Goal: Task Accomplishment & Management: Manage account settings

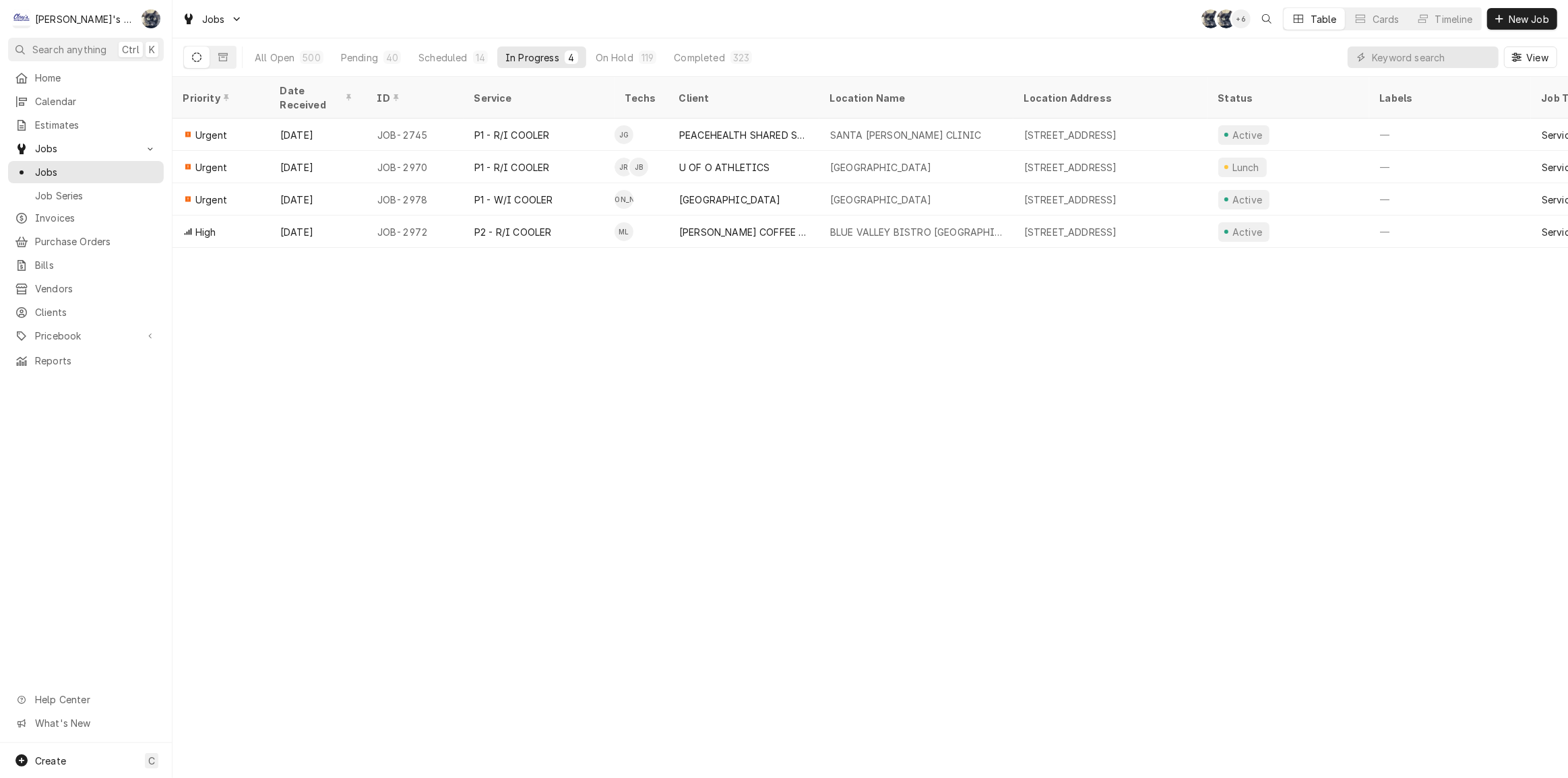
click at [1279, 353] on div "Priority Date Received ID Service Techs Client Location Name Location Address S…" at bounding box center [870, 428] width 1395 height 702
drag, startPoint x: 1344, startPoint y: 344, endPoint x: 1321, endPoint y: 343, distance: 23.0
click at [1341, 344] on div "Priority Date Received ID Service Techs Client Location Name Location Address S…" at bounding box center [870, 428] width 1395 height 702
click at [364, 54] on div "Pending" at bounding box center [359, 57] width 37 height 15
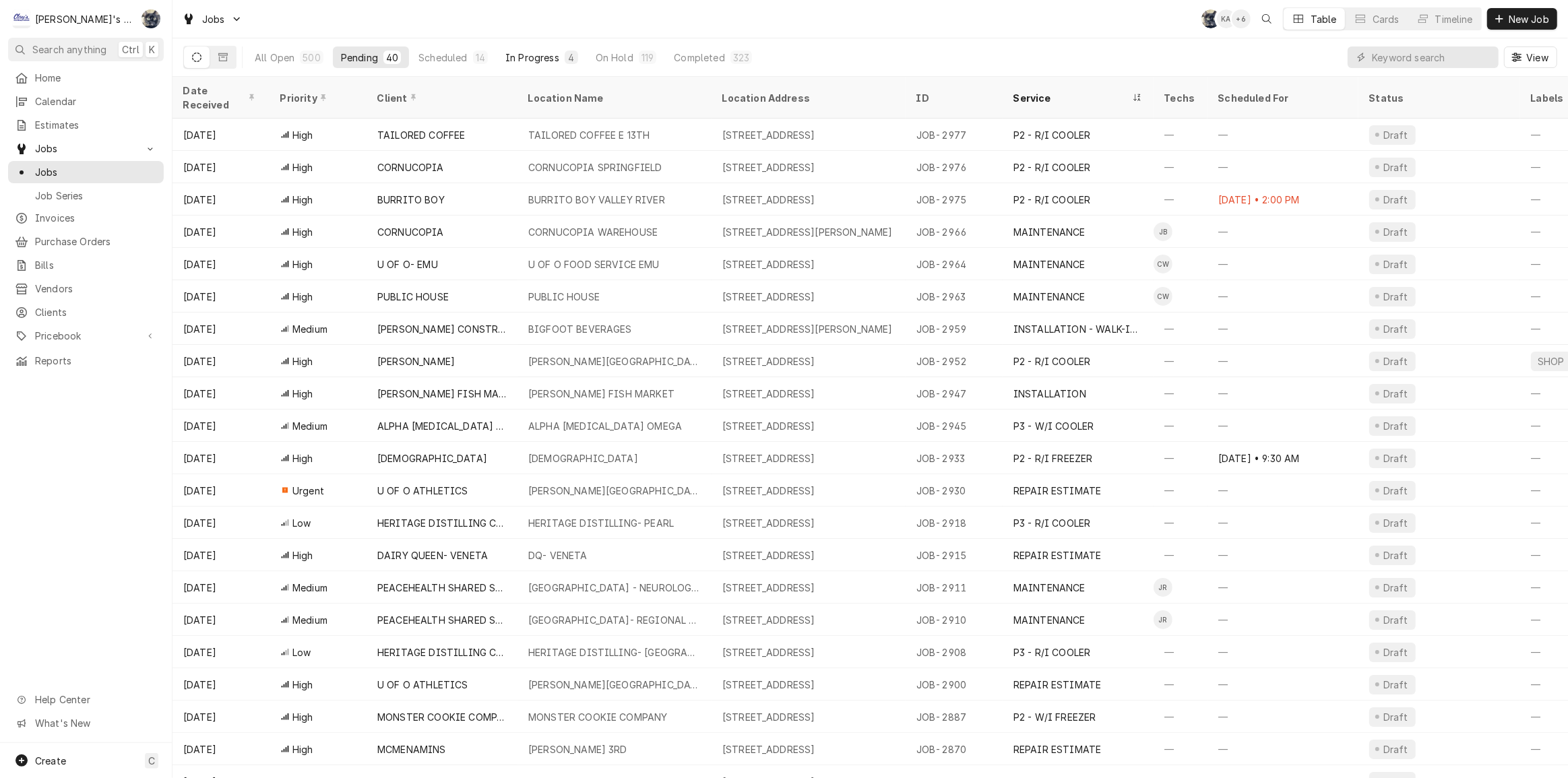
click at [552, 55] on div "In Progress" at bounding box center [532, 57] width 54 height 15
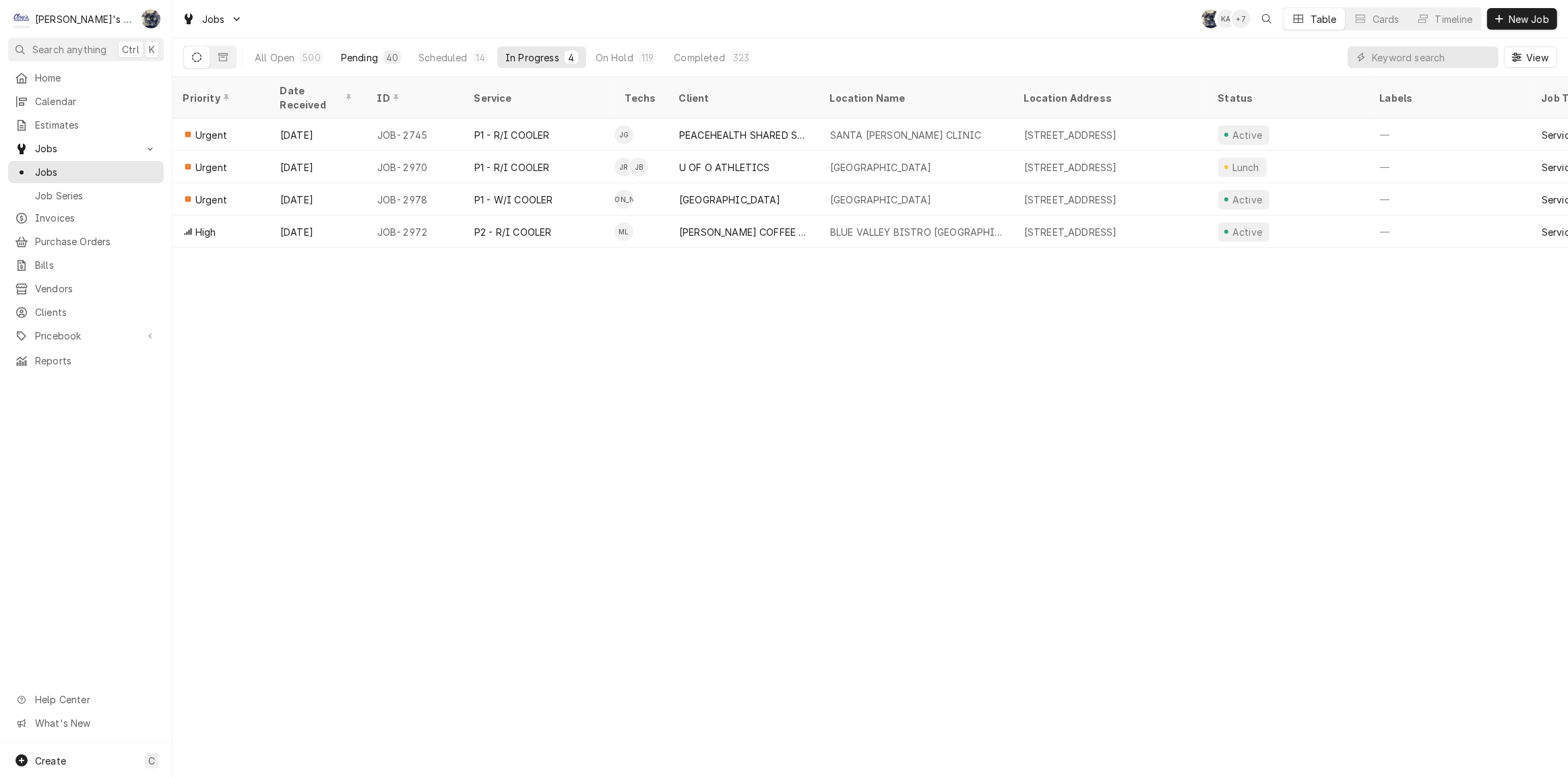
click at [373, 52] on div "Pending" at bounding box center [359, 57] width 37 height 15
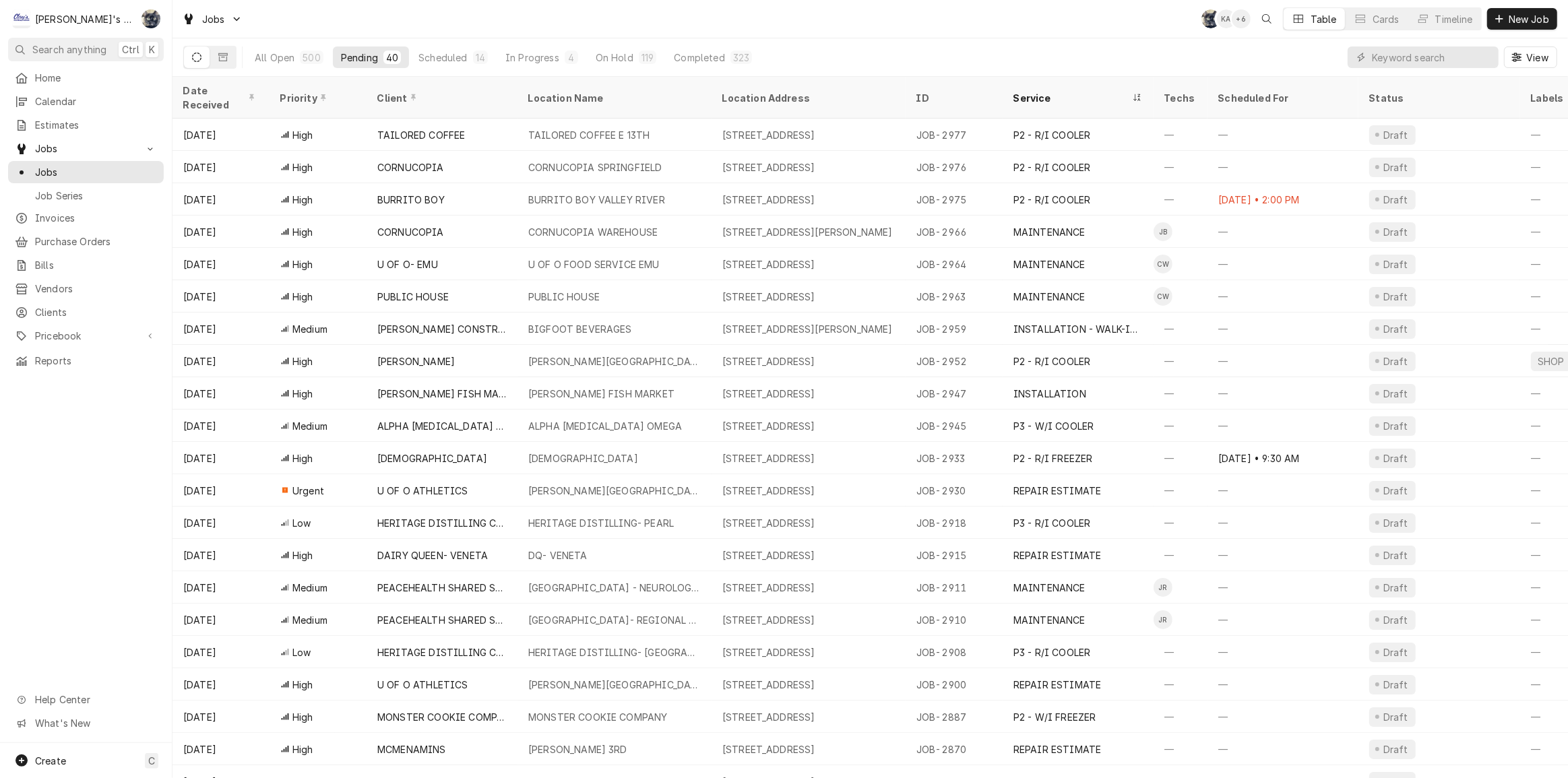
click at [695, 7] on div "Jobs SB KA + 6 Table Cards Timeline New Job" at bounding box center [870, 18] width 1395 height 37
click at [567, 55] on div "4" at bounding box center [571, 57] width 8 height 15
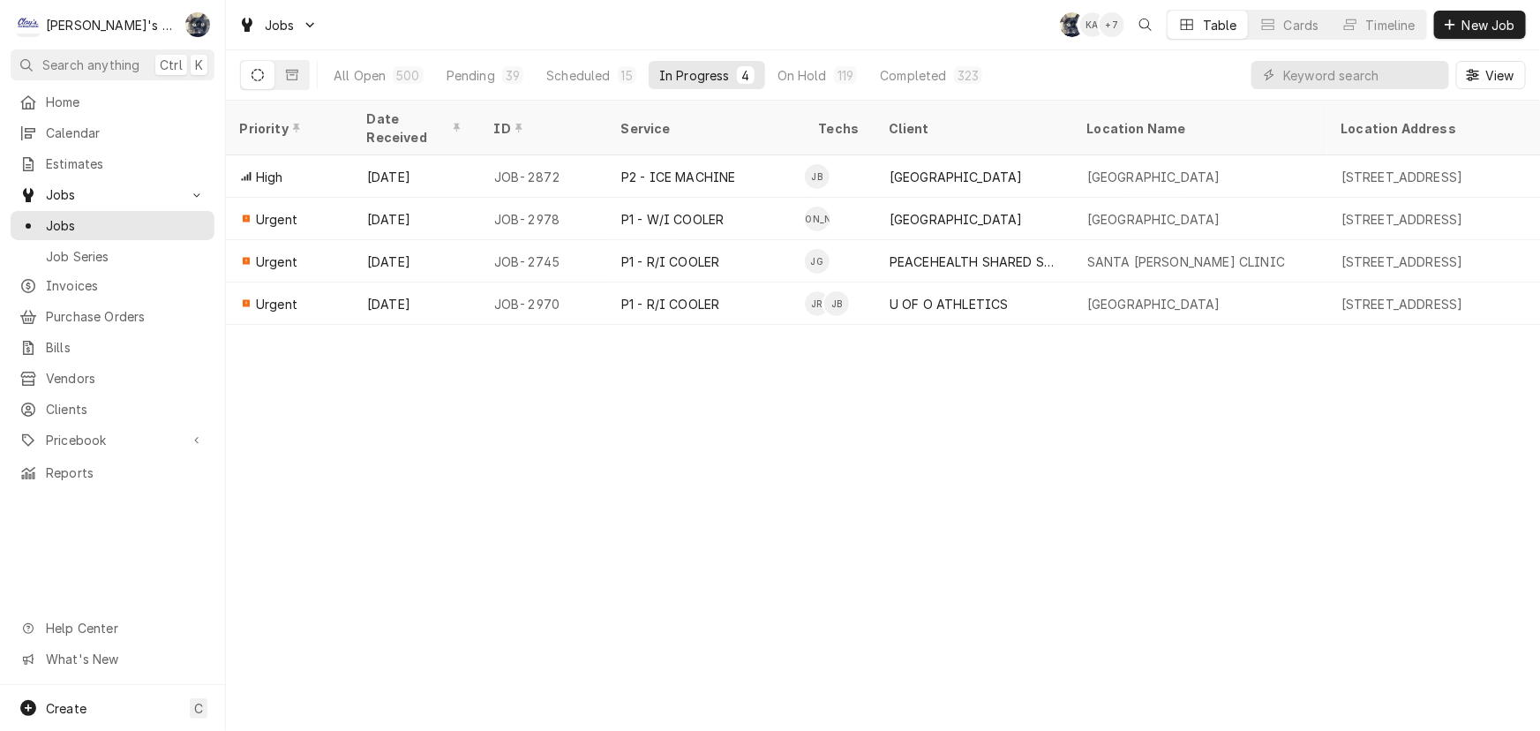
click at [497, 62] on button "Pending 39" at bounding box center [485, 75] width 98 height 28
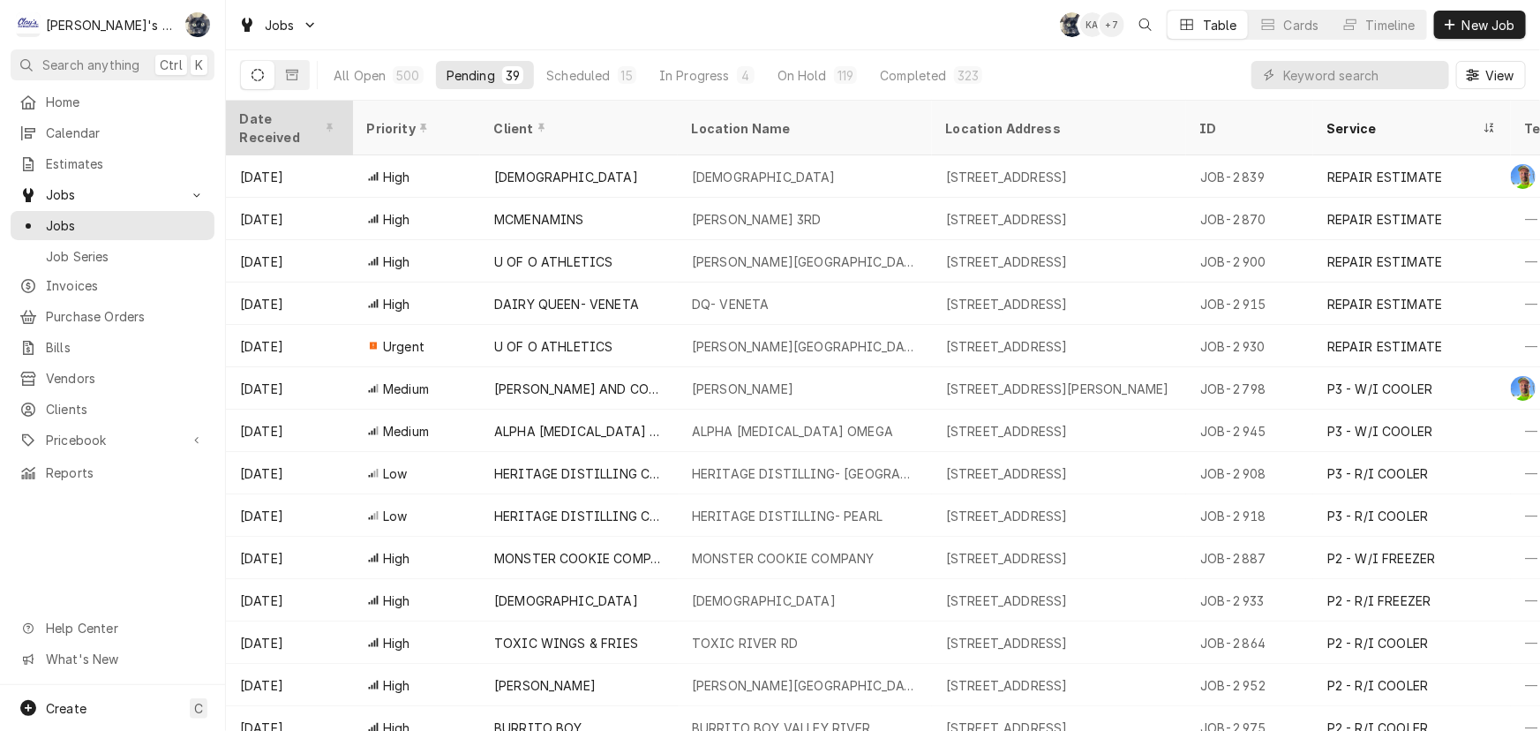
click at [294, 116] on div "Date Received" at bounding box center [287, 127] width 95 height 37
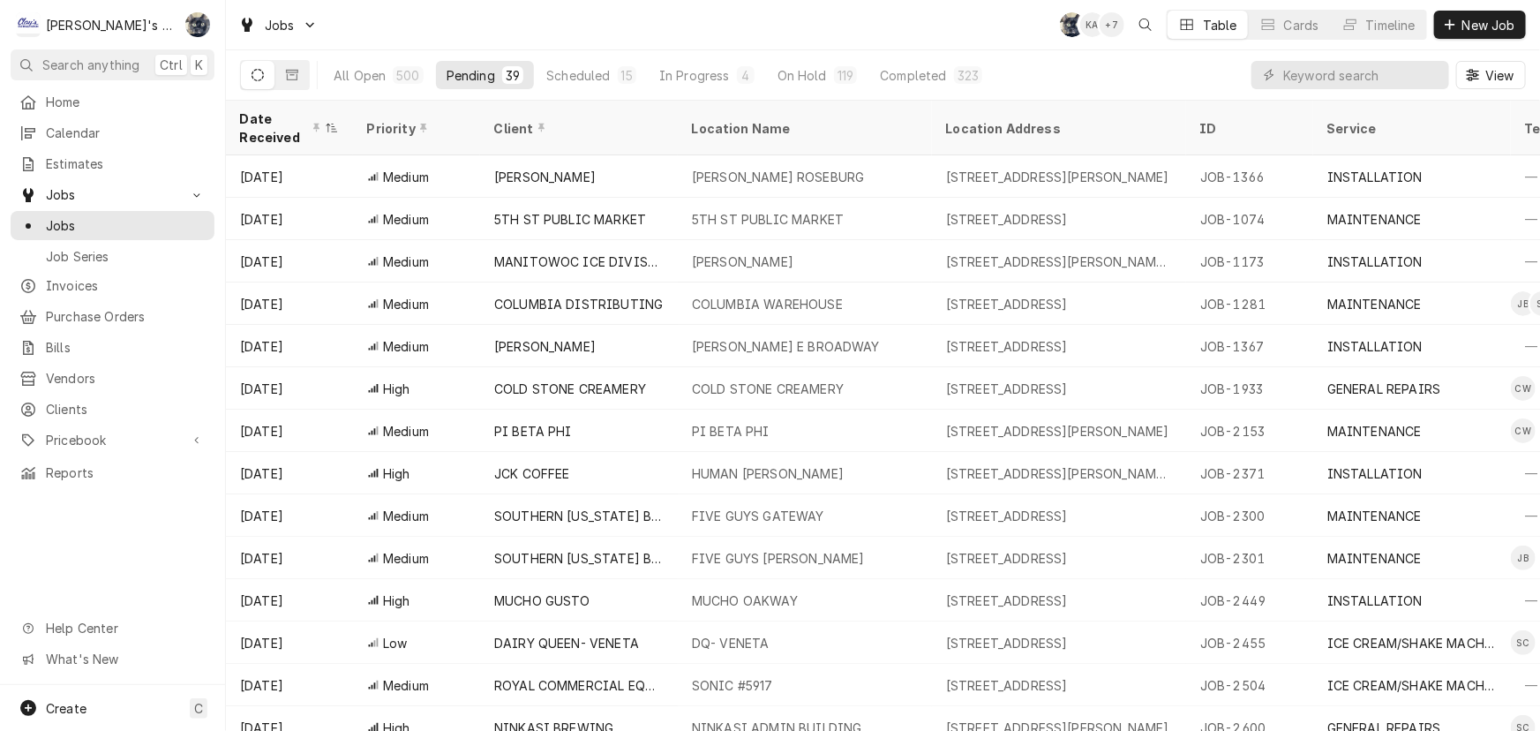
click at [294, 116] on div "Date Received" at bounding box center [280, 127] width 81 height 37
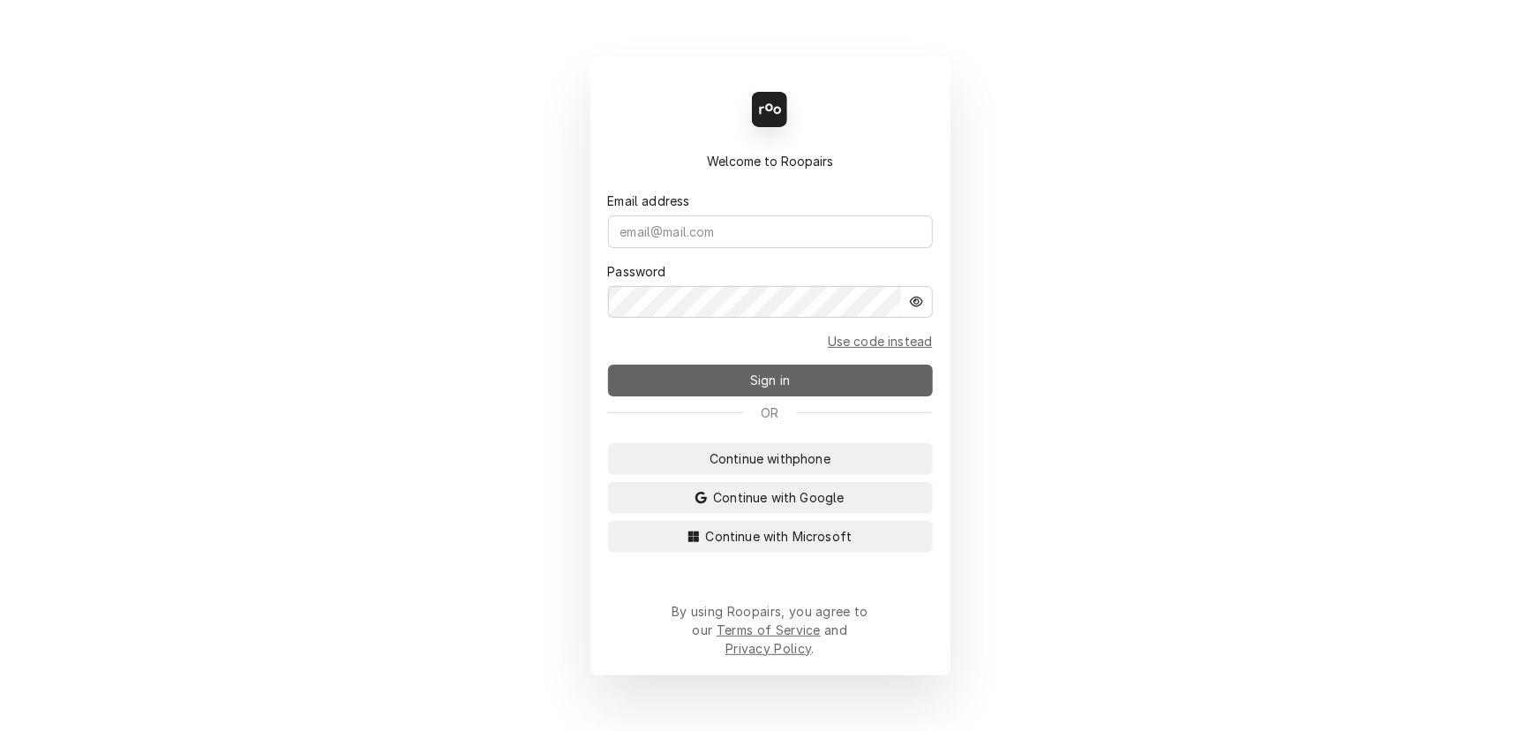
click at [776, 389] on span "Sign in" at bounding box center [769, 380] width 47 height 19
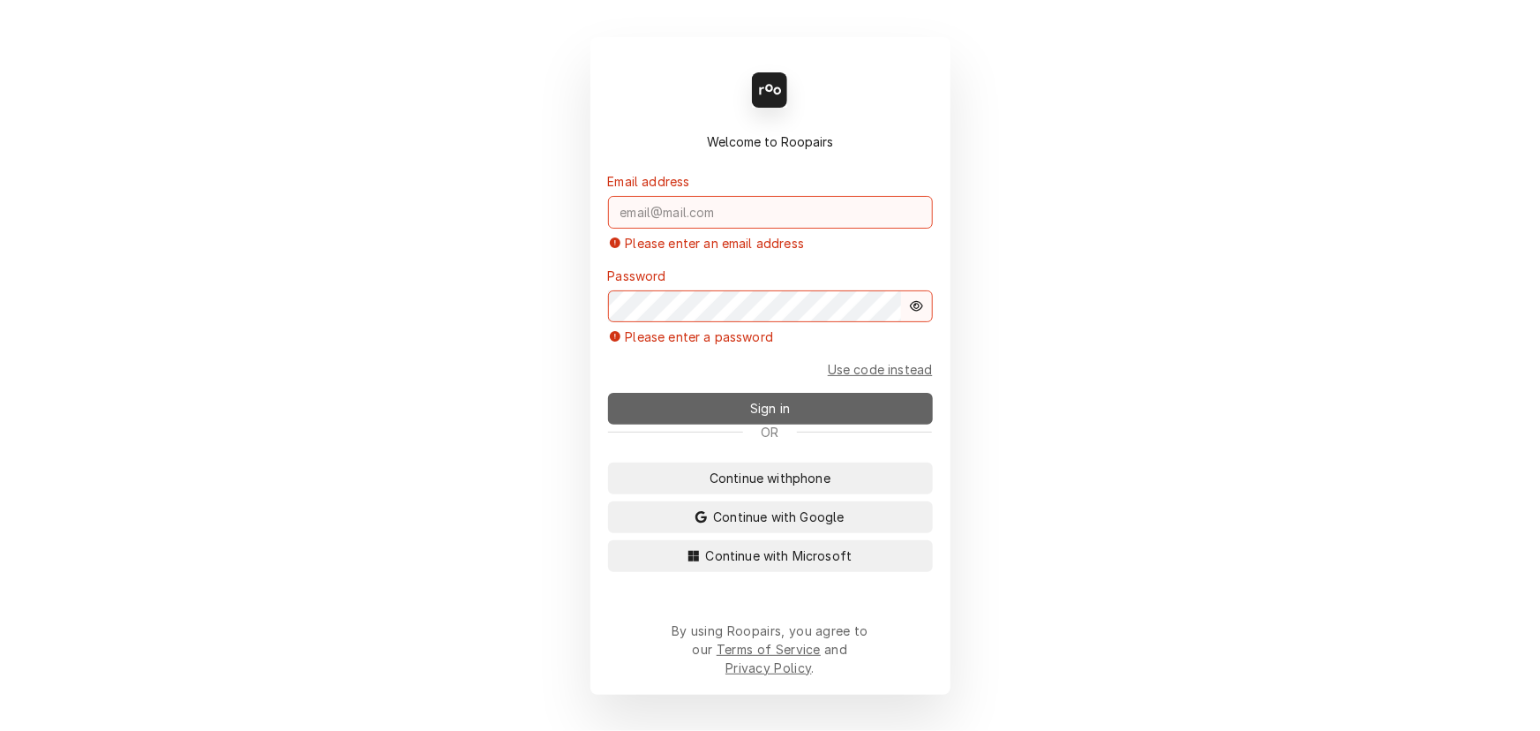
type input "[PERSON_NAME][EMAIL_ADDRESS][DOMAIN_NAME]"
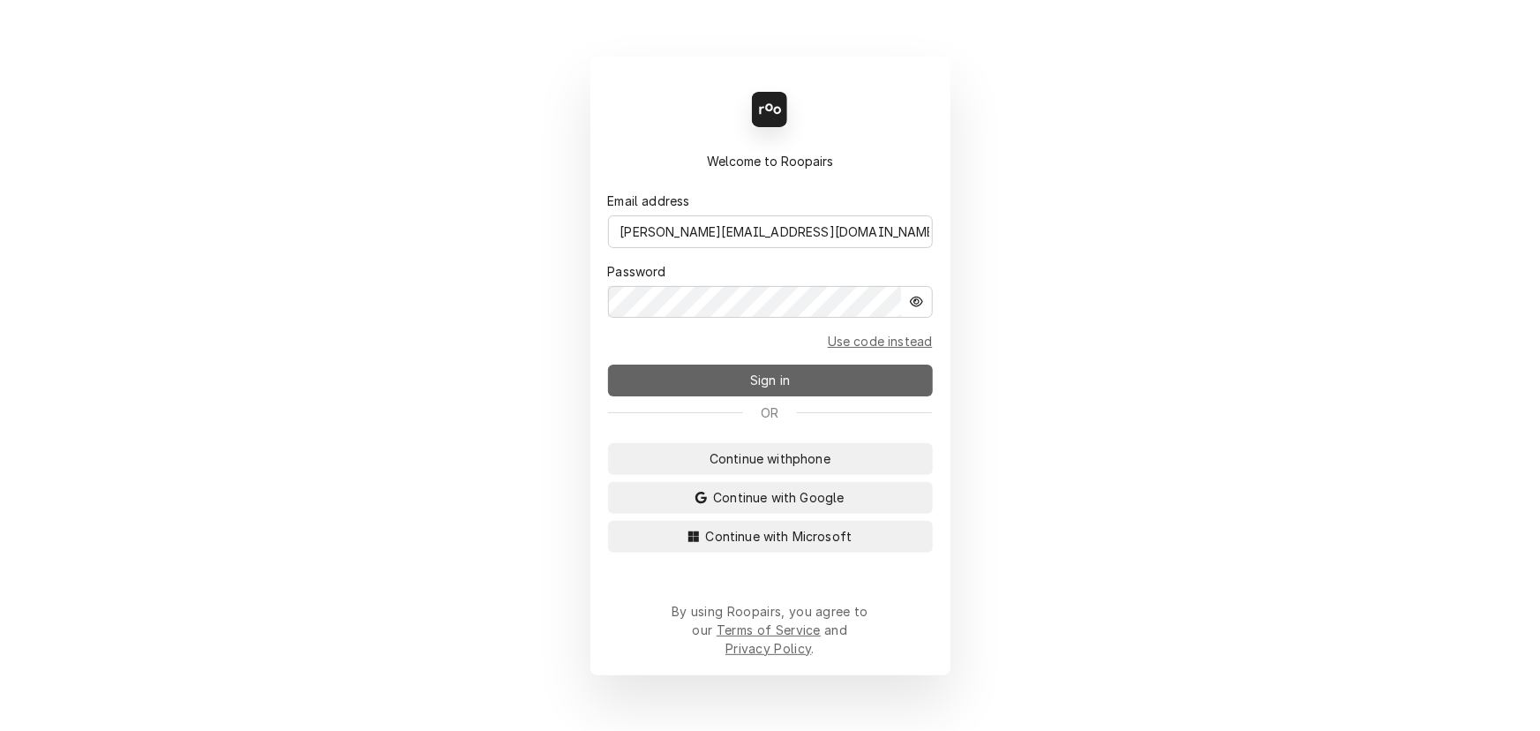
click at [772, 389] on span "Sign in" at bounding box center [769, 380] width 47 height 19
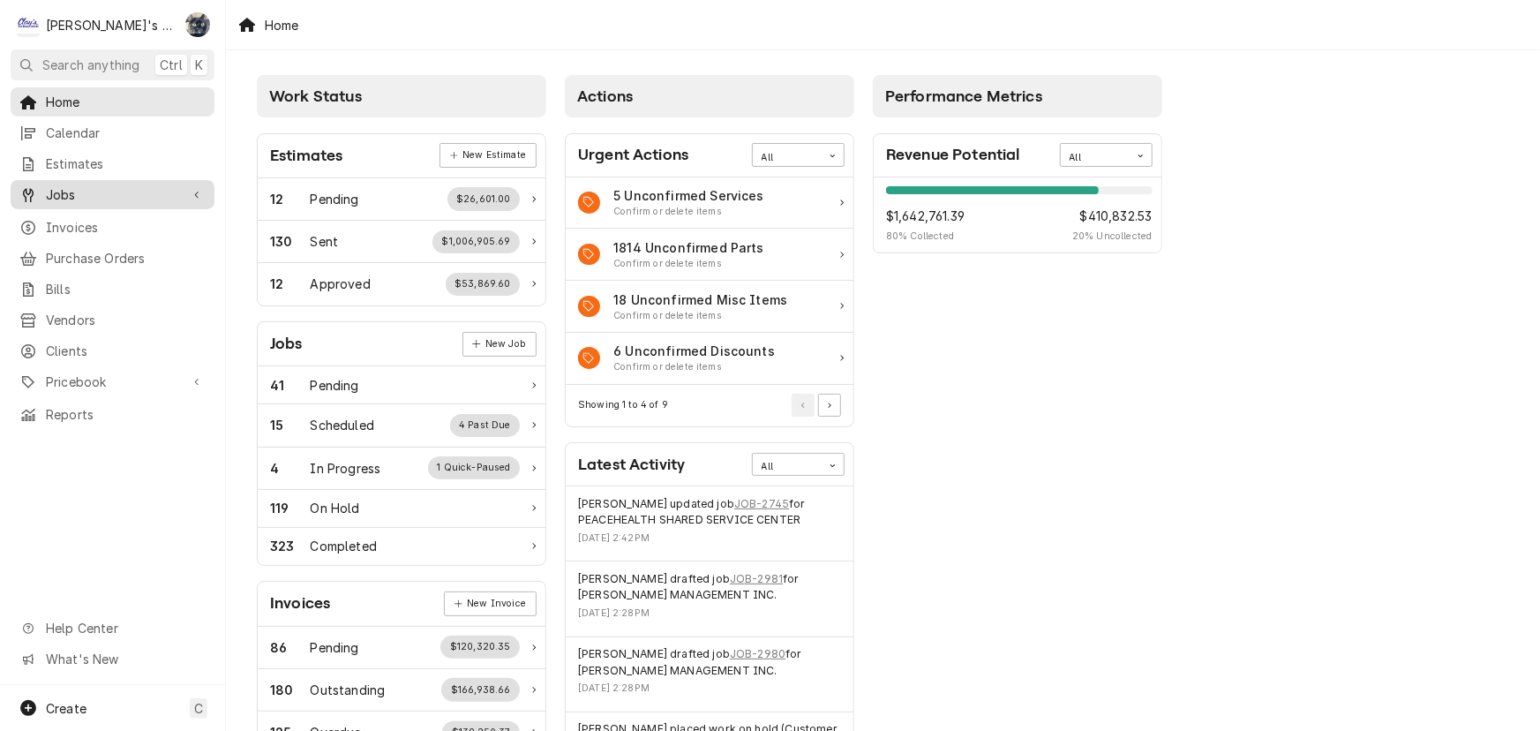
click at [64, 185] on span "Jobs" at bounding box center [112, 194] width 133 height 19
click at [71, 219] on span "Jobs" at bounding box center [126, 225] width 160 height 19
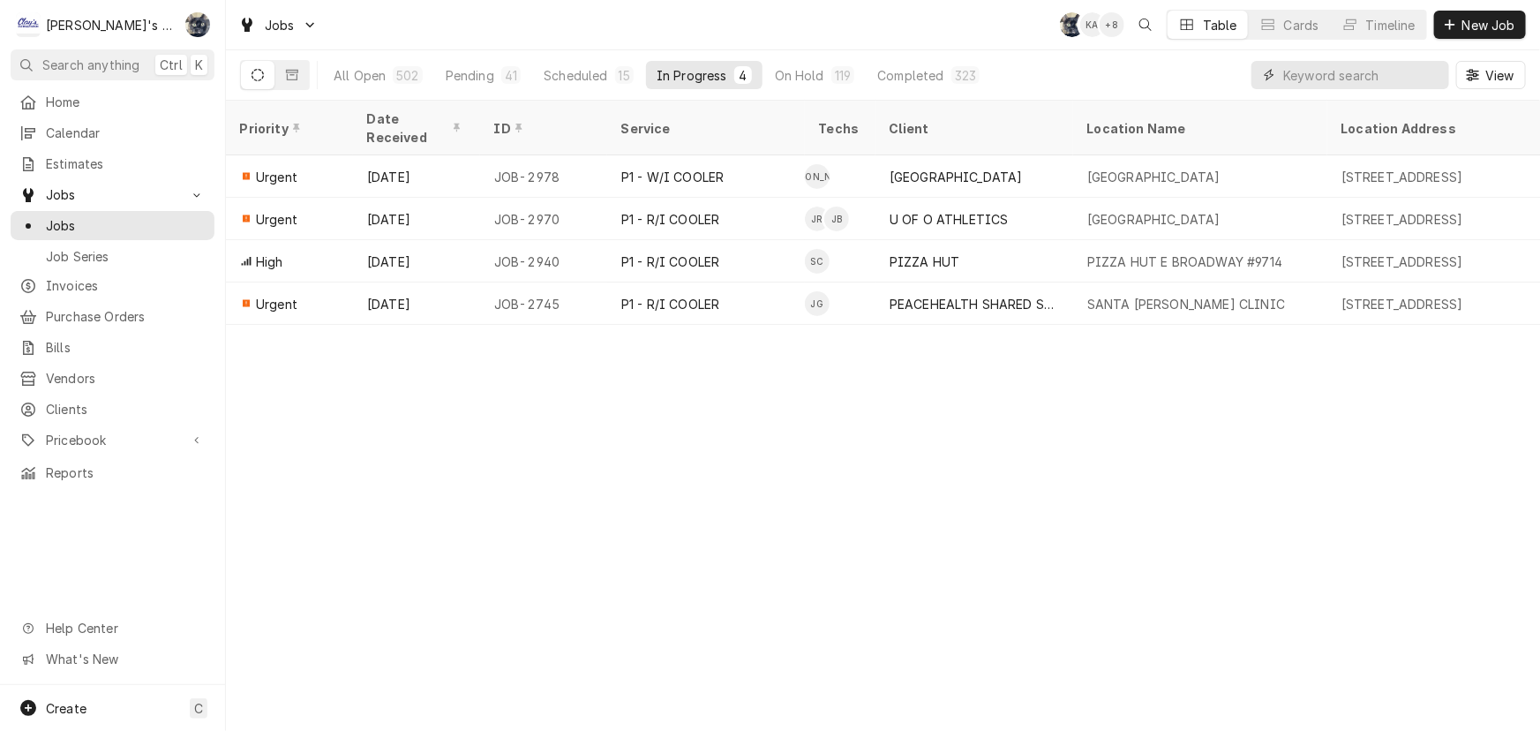
click at [1334, 78] on input "Dynamic Content Wrapper" at bounding box center [1361, 75] width 157 height 28
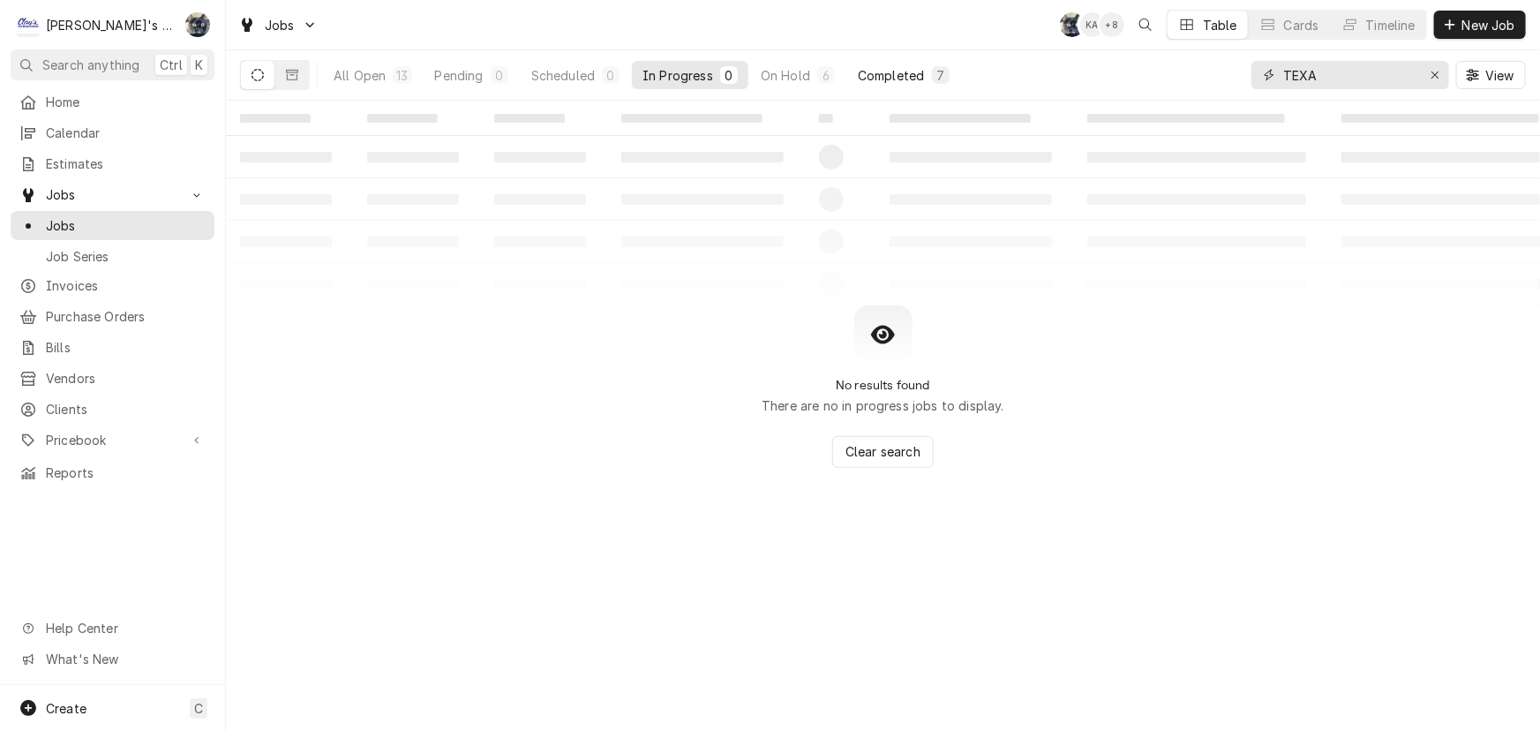
type input "TEXA"
click at [885, 71] on div "Completed" at bounding box center [891, 75] width 66 height 19
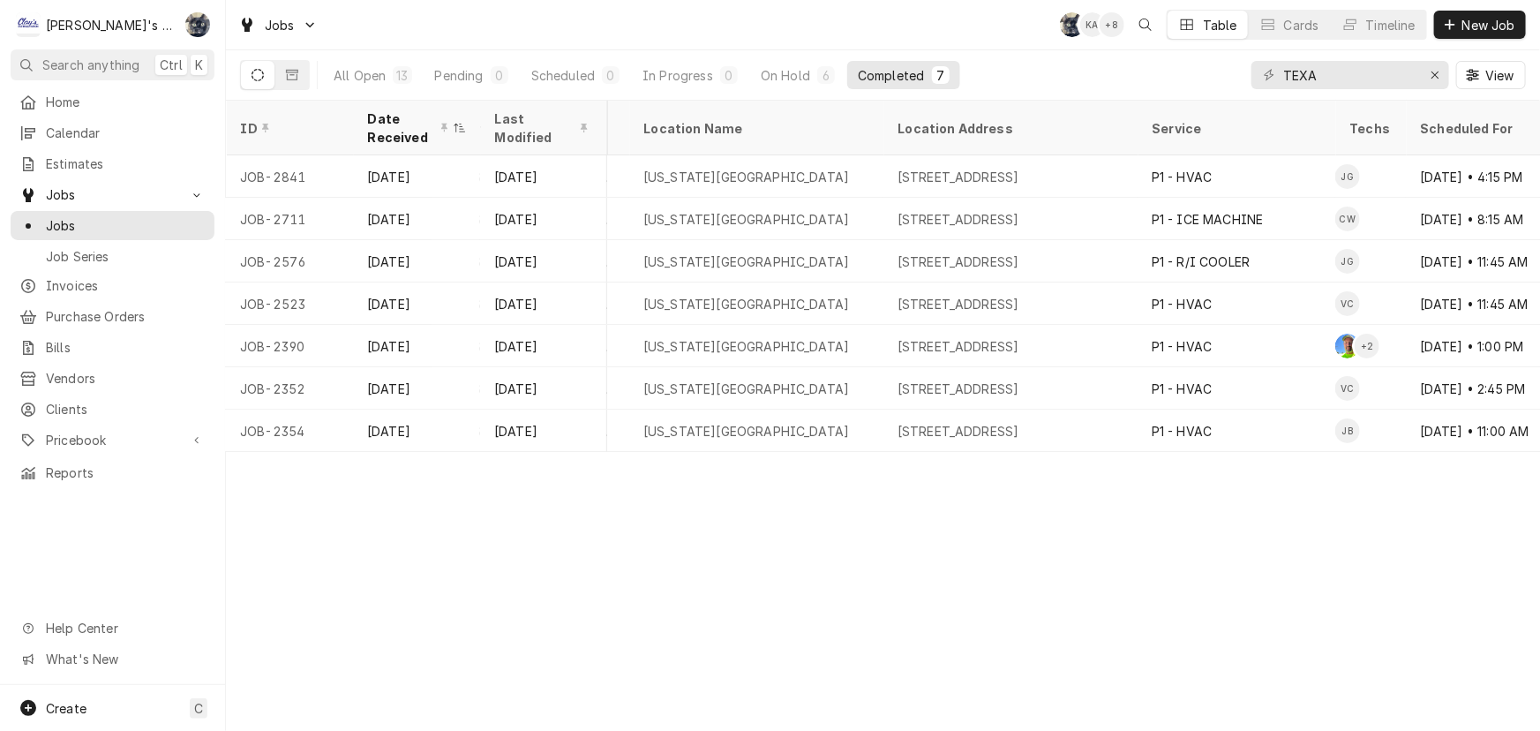
scroll to position [0, 185]
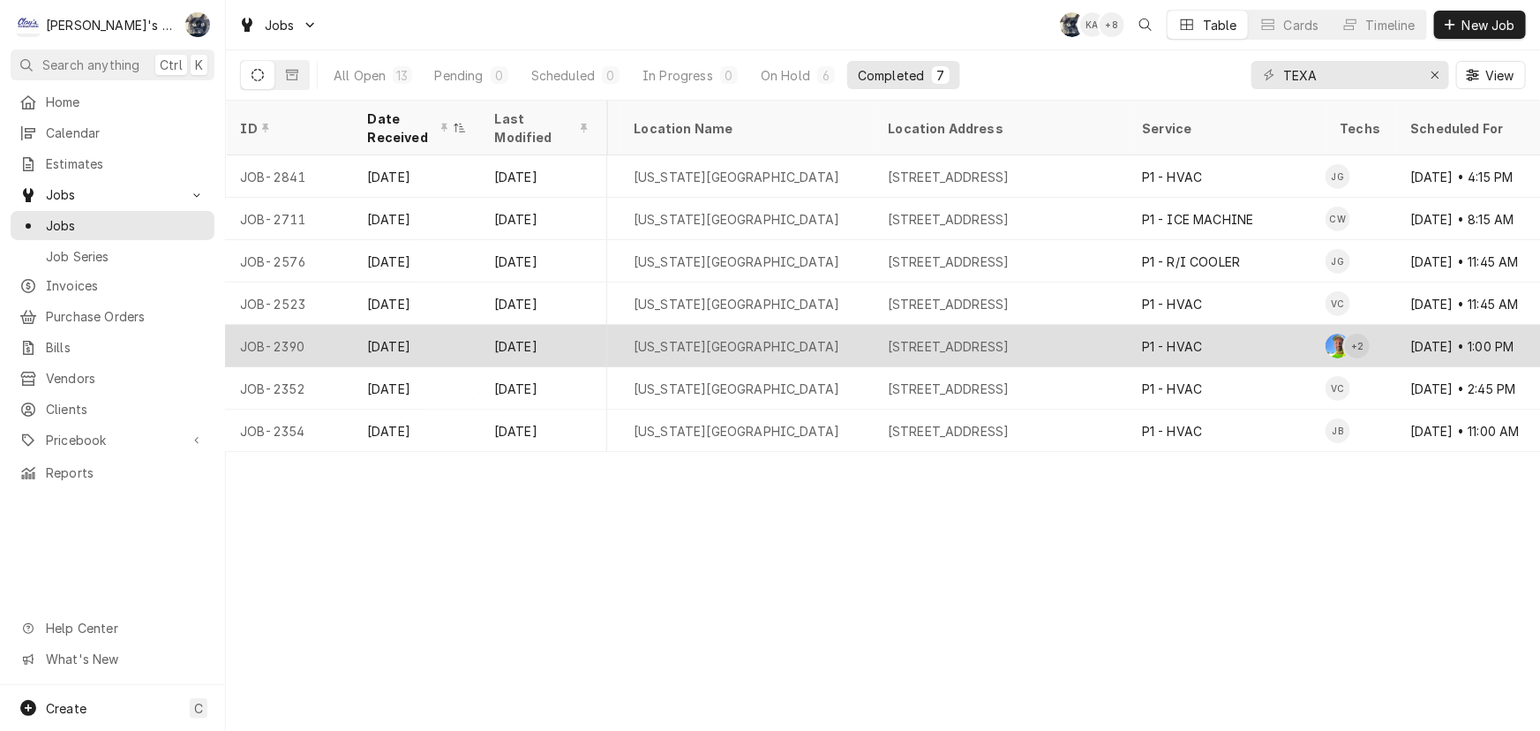
click at [903, 337] on div "1060 VALLEY RIVER WAY, EUGENE, OR 97401" at bounding box center [949, 346] width 122 height 19
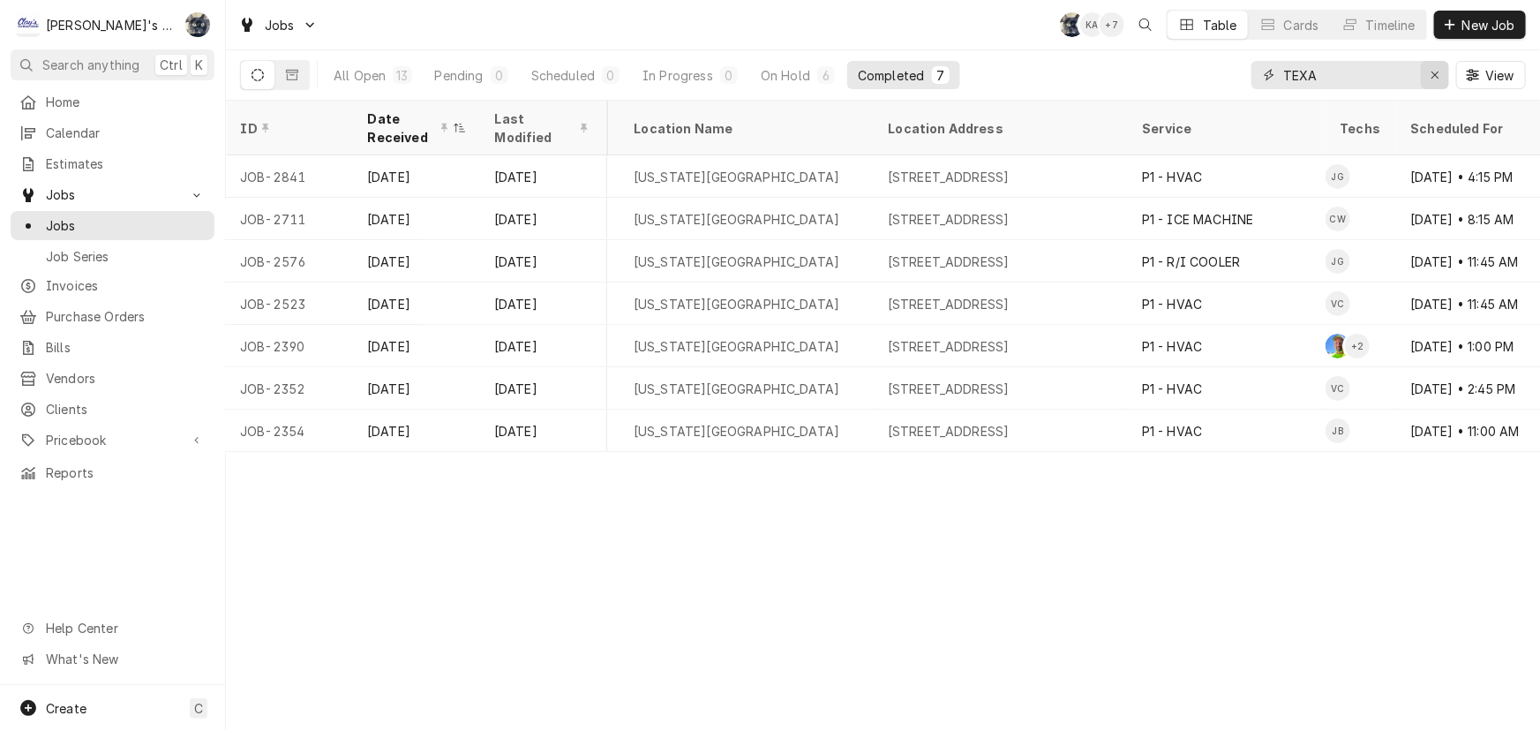
click at [1437, 73] on icon "Erase input" at bounding box center [1435, 75] width 10 height 12
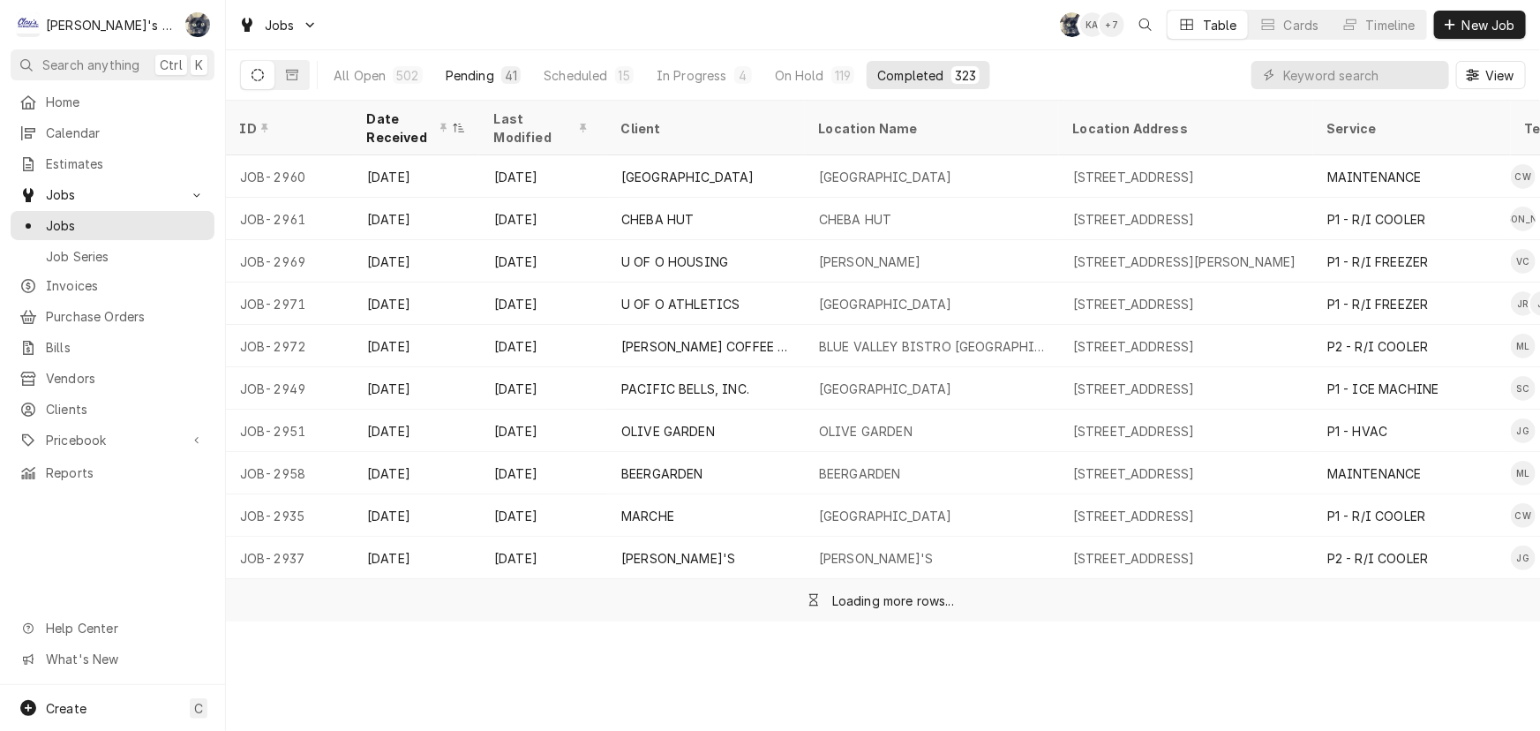
click at [496, 70] on button "Pending 41" at bounding box center [483, 75] width 96 height 28
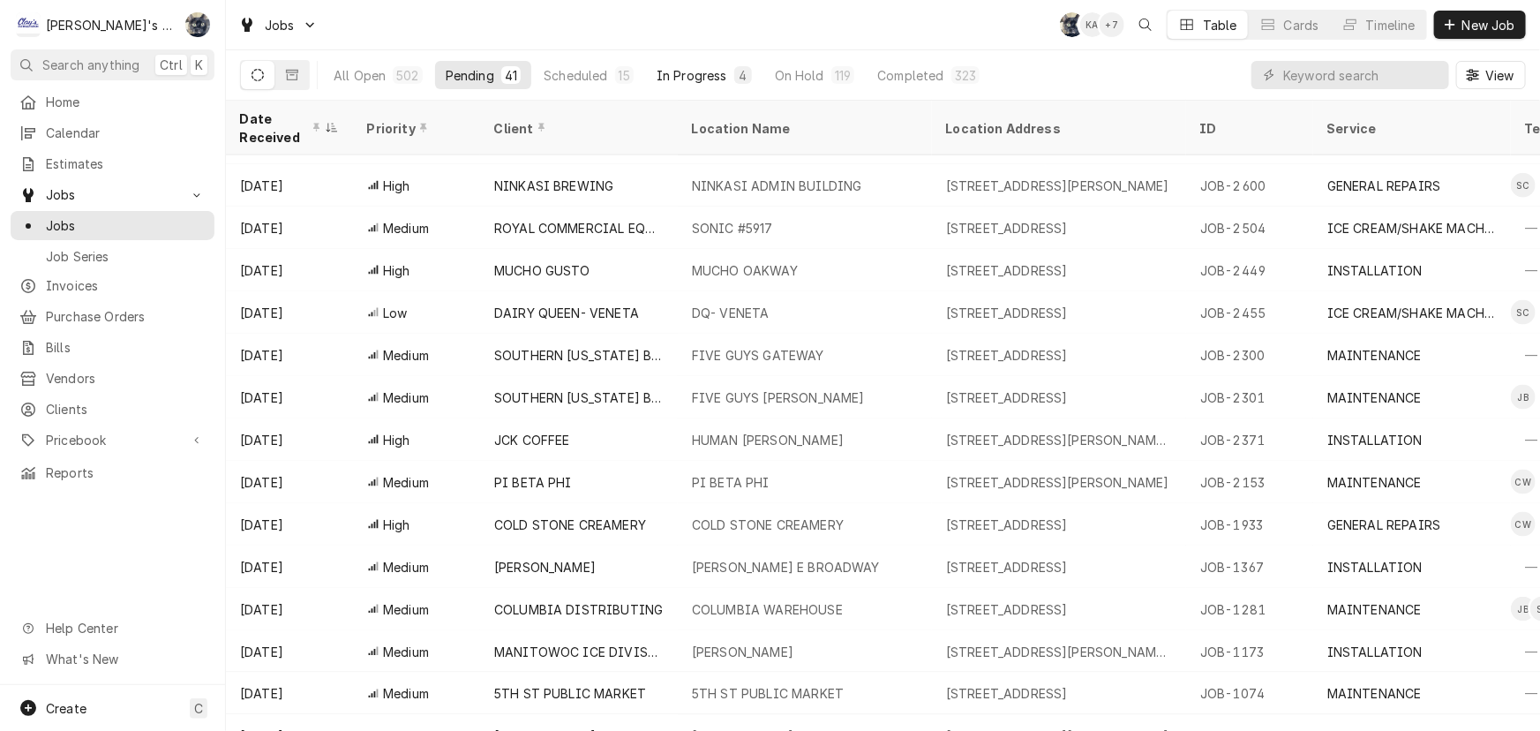
scroll to position [1084, 0]
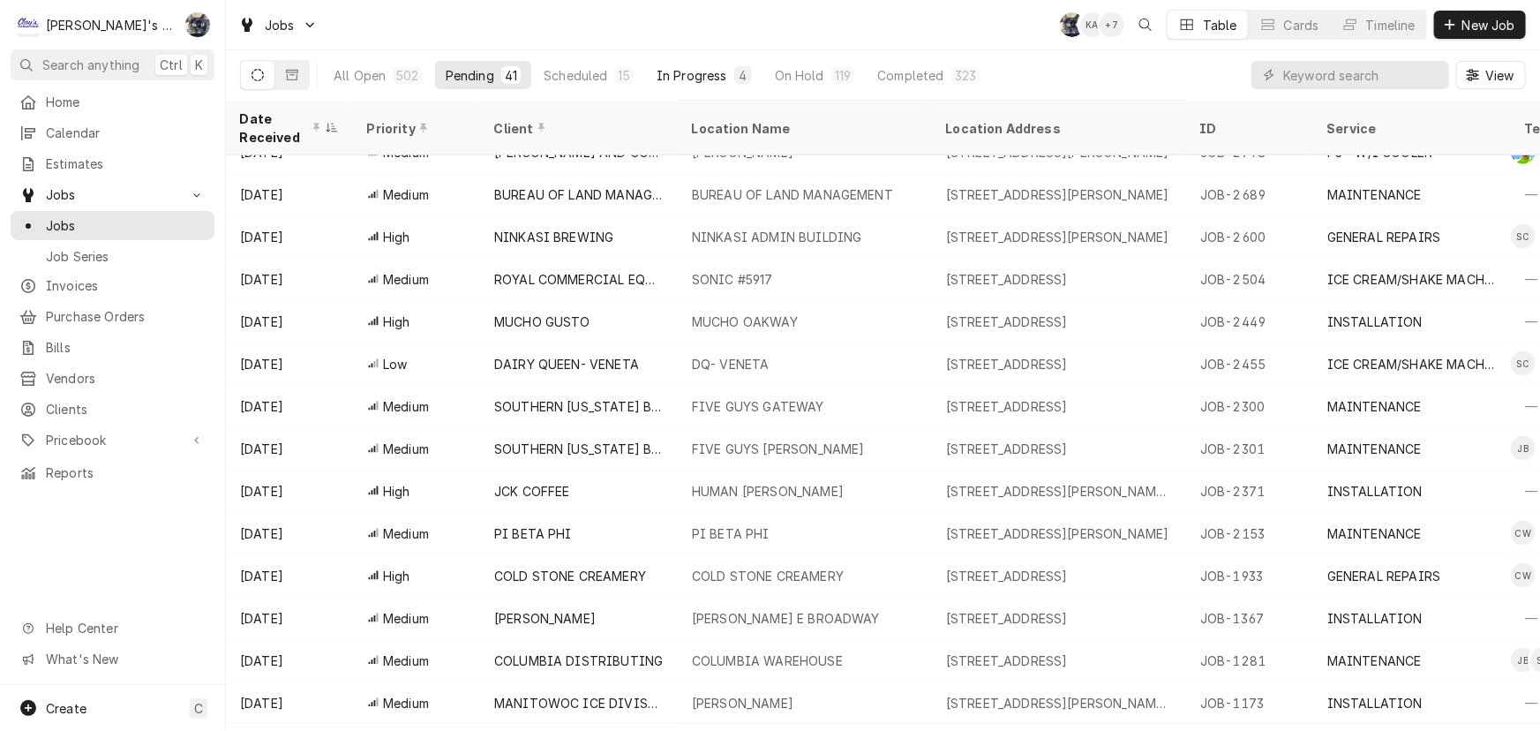
click at [679, 80] on div "In Progress" at bounding box center [691, 75] width 71 height 19
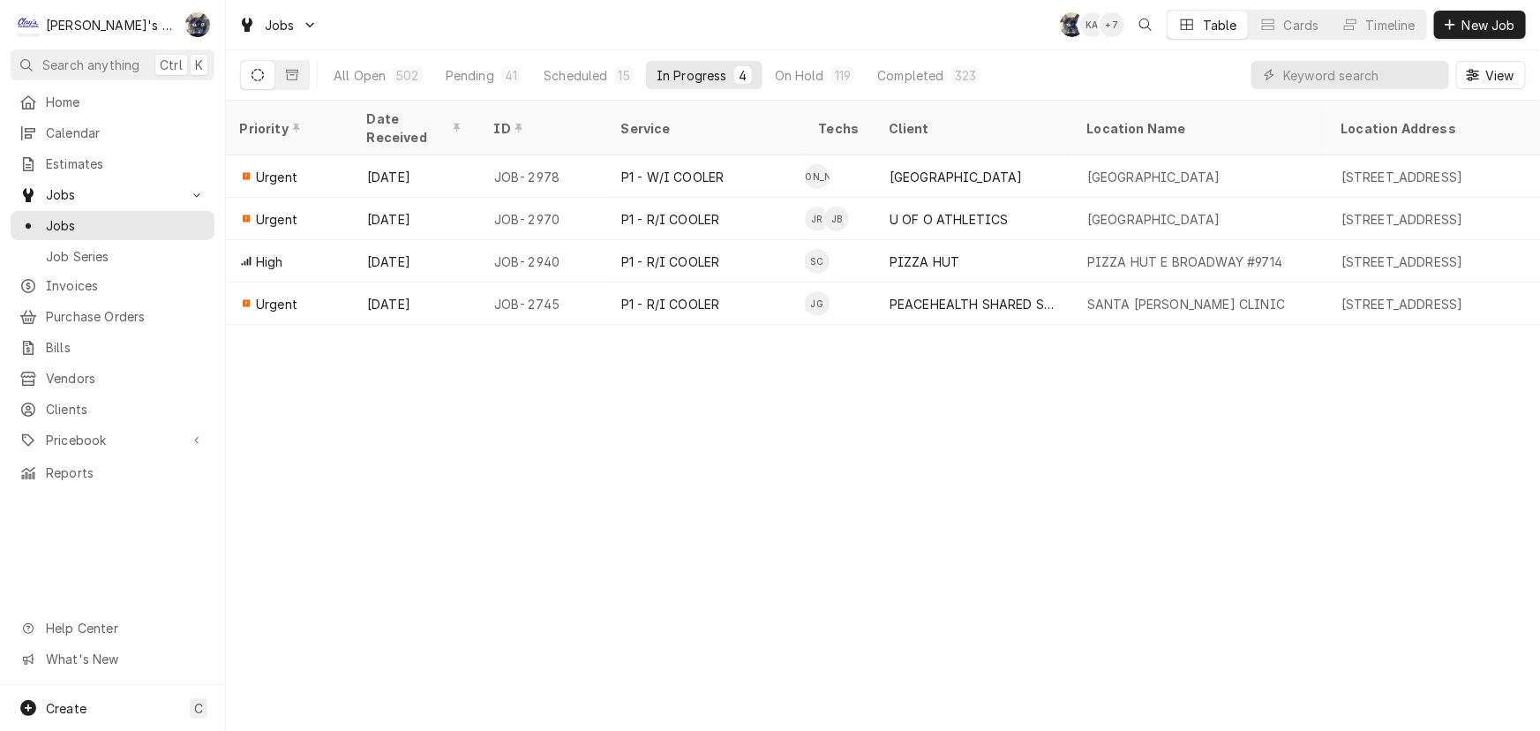
scroll to position [0, 0]
click at [482, 70] on div "Pending" at bounding box center [470, 75] width 49 height 19
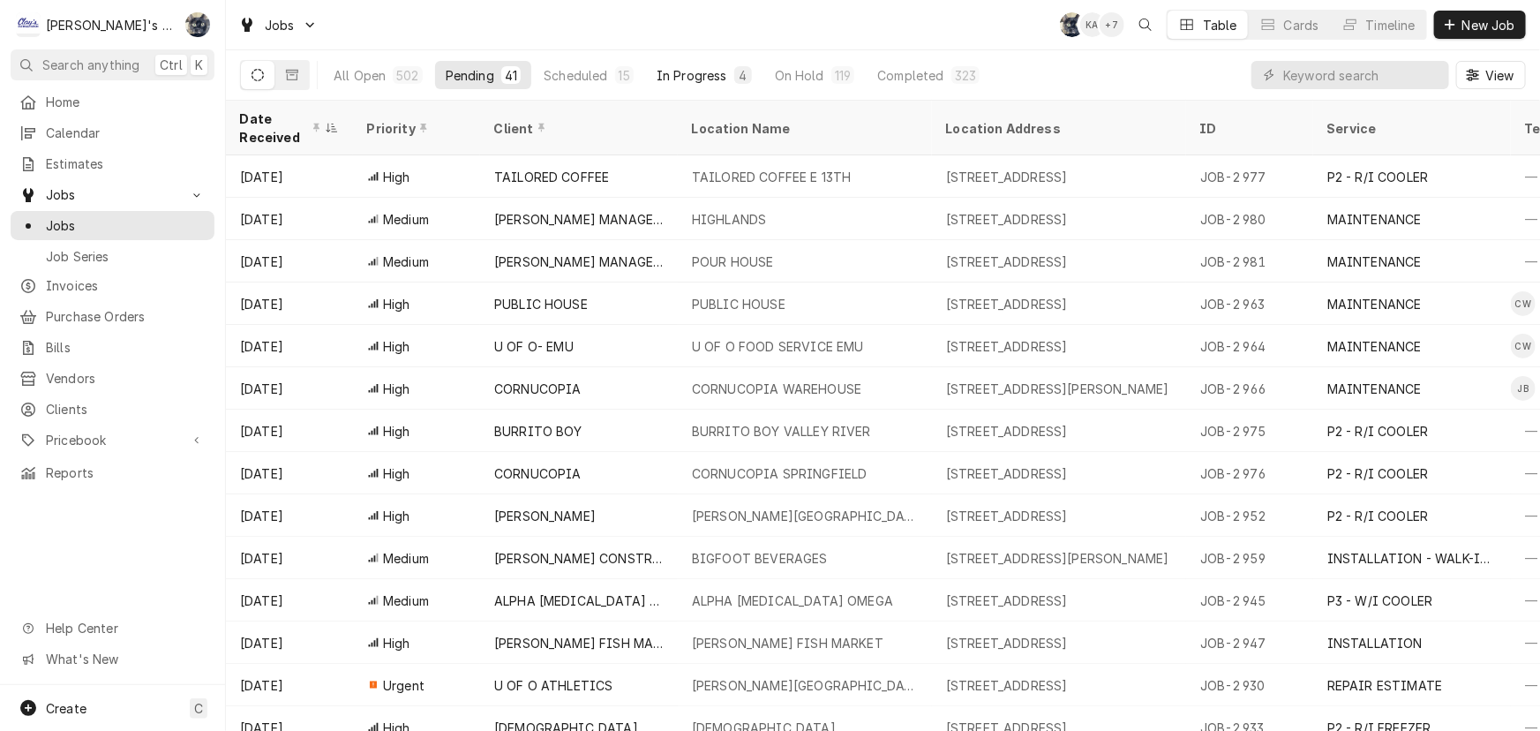
click at [666, 76] on div "In Progress" at bounding box center [691, 75] width 71 height 19
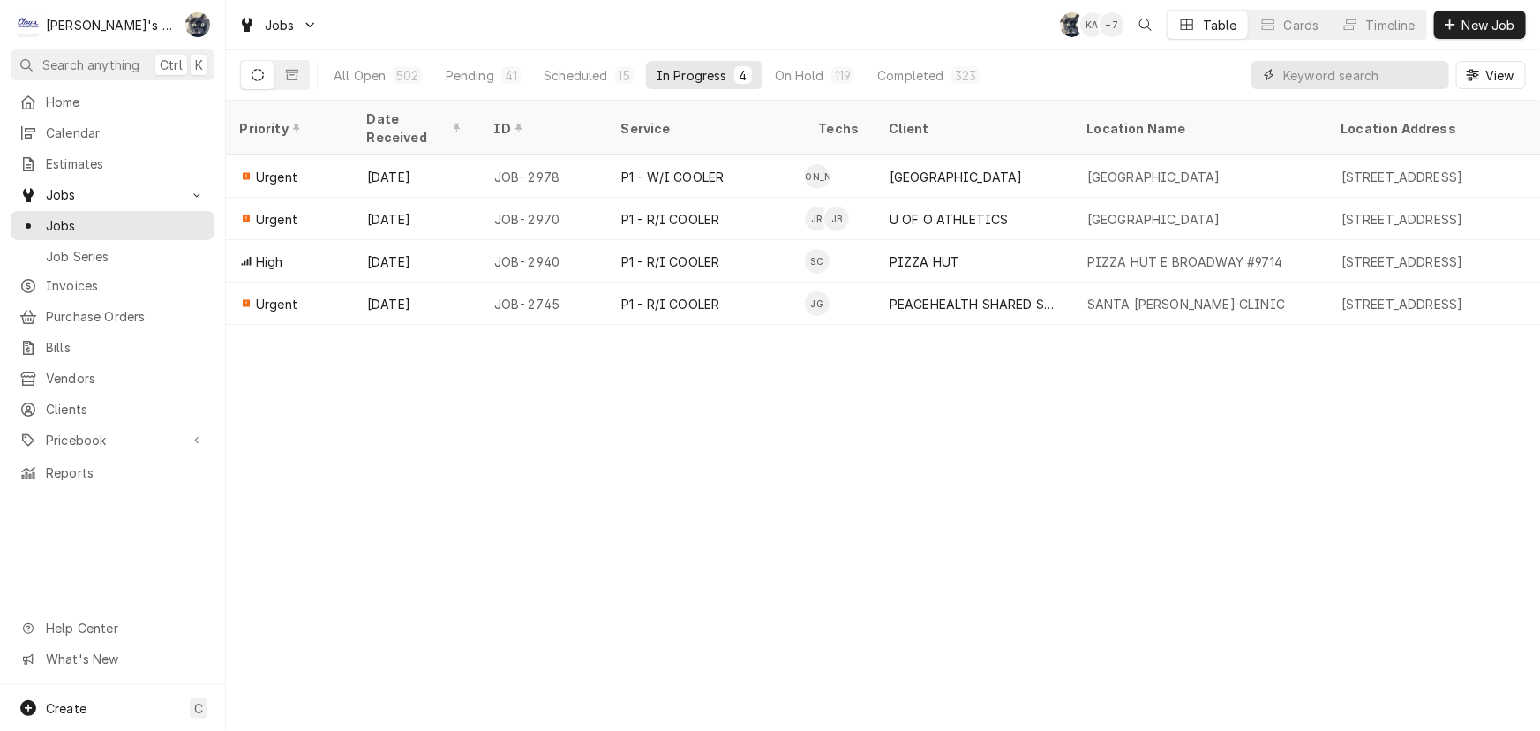
click at [1313, 74] on input "Dynamic Content Wrapper" at bounding box center [1361, 75] width 157 height 28
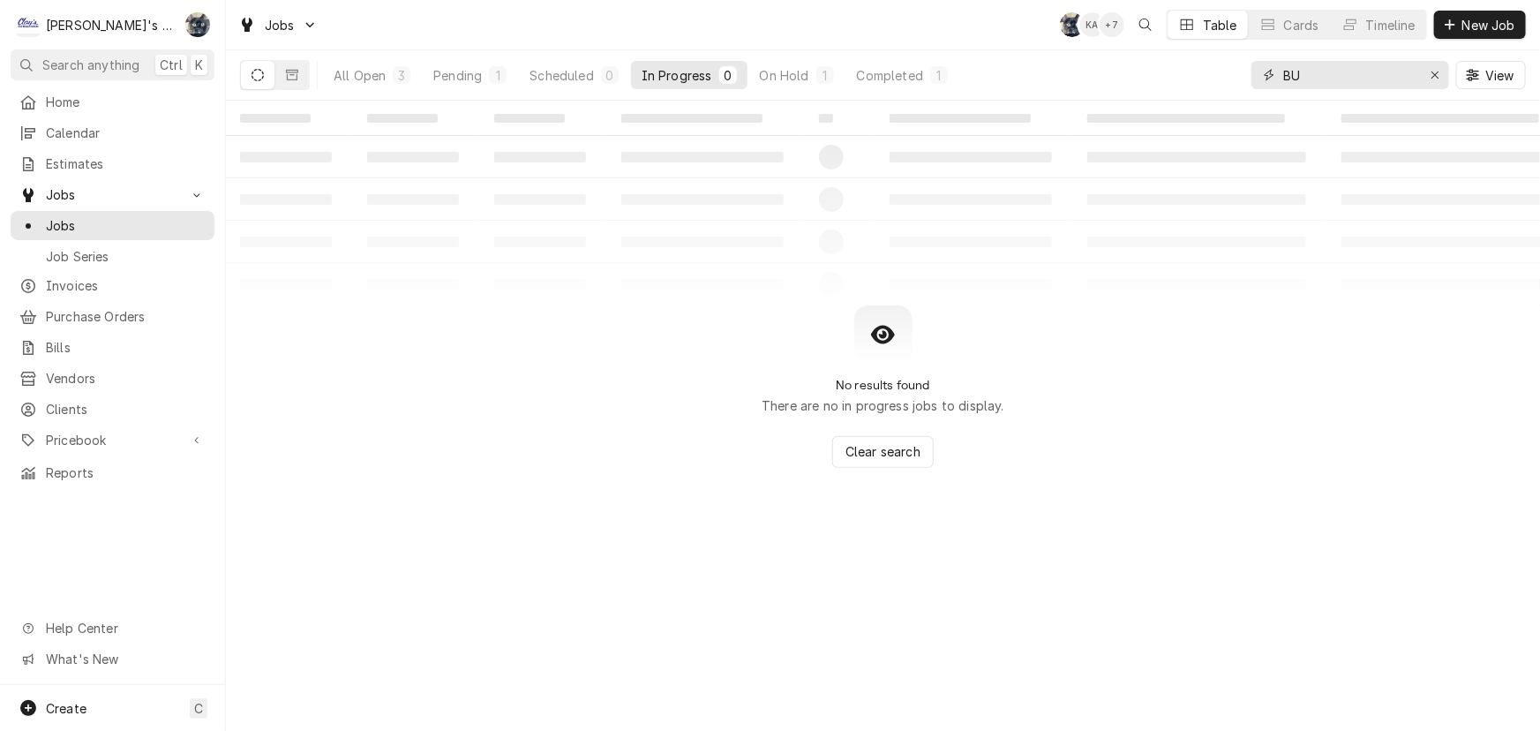
type input "B"
type input "FISHERMAN"
click at [542, 67] on div "Scheduled" at bounding box center [561, 75] width 64 height 19
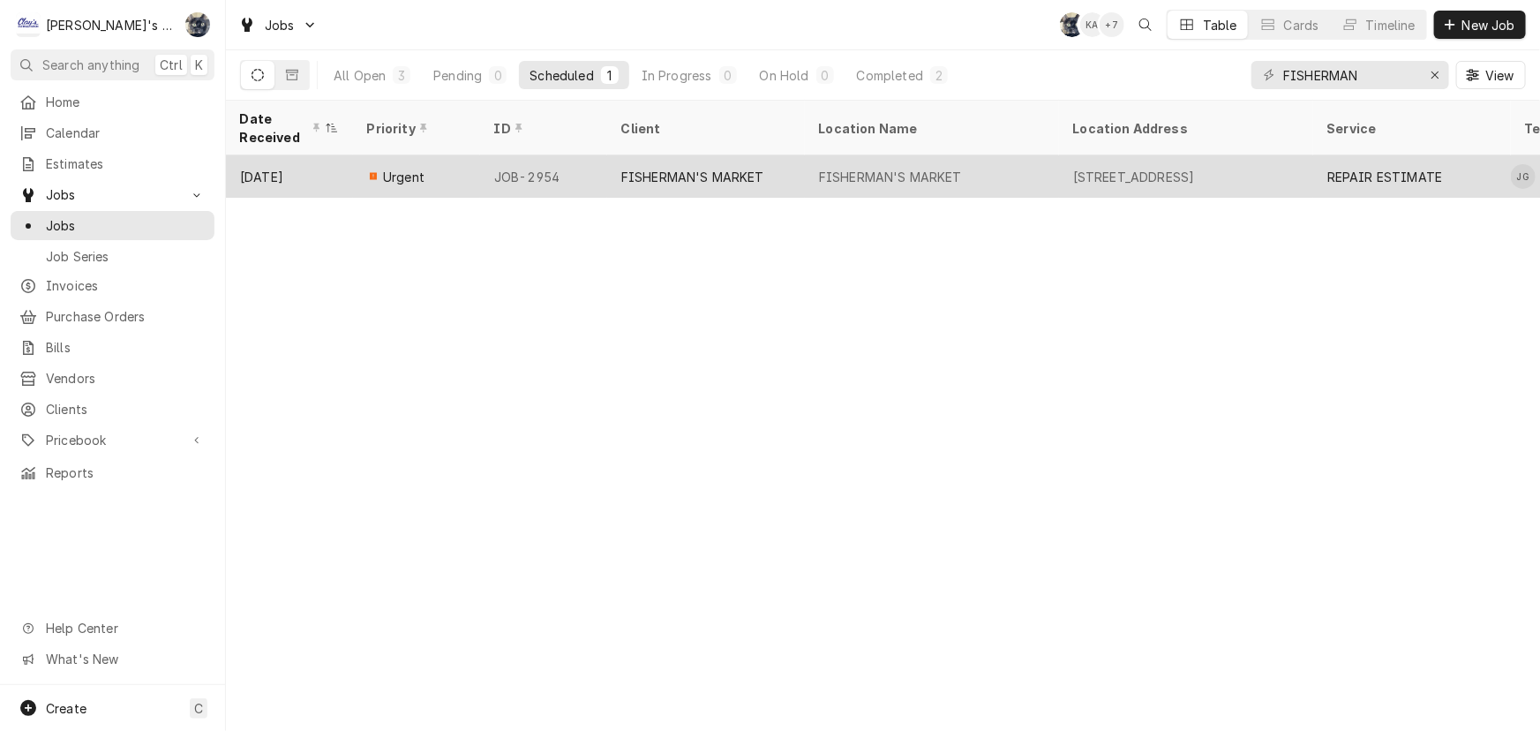
click at [709, 168] on div "FISHERMAN'S MARKET" at bounding box center [692, 177] width 143 height 19
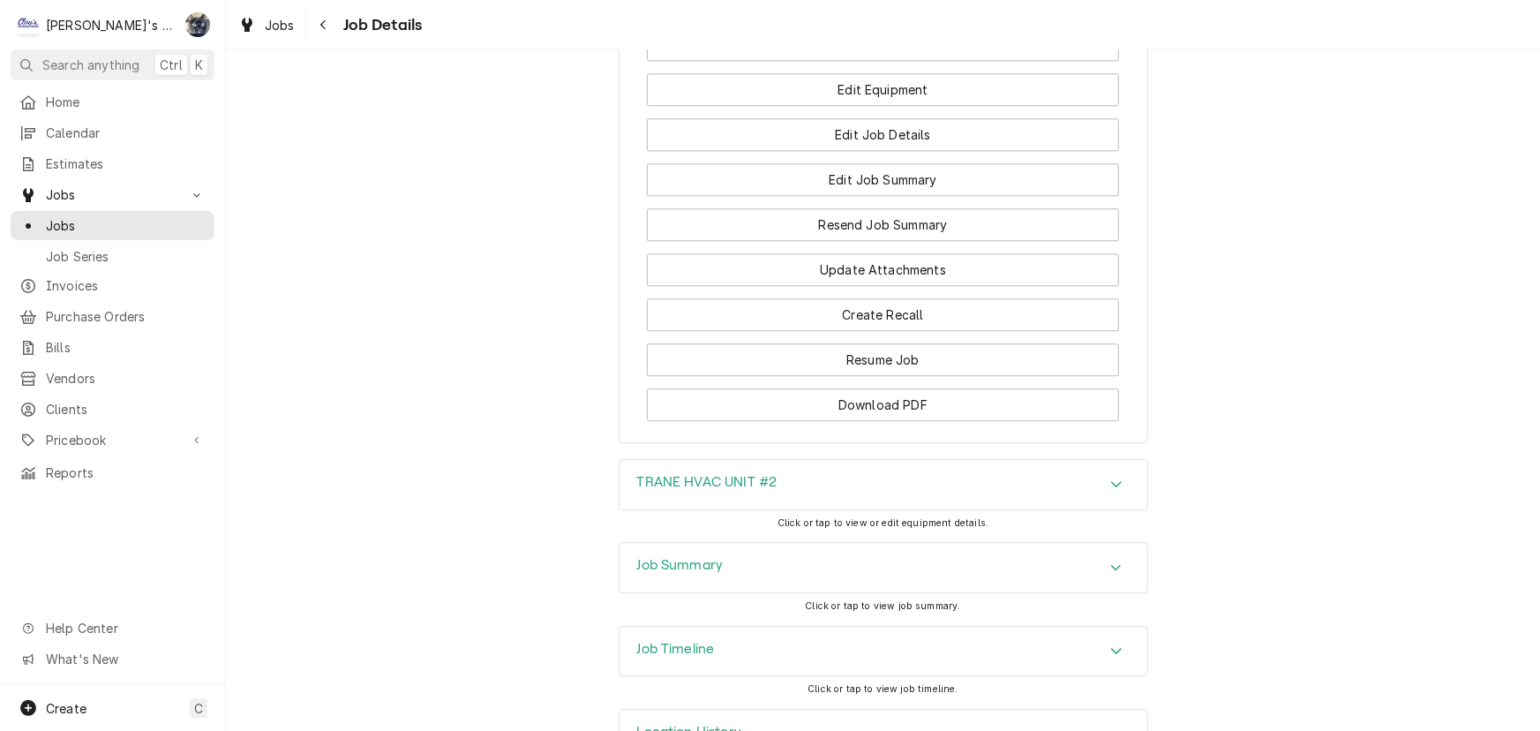
click at [685, 543] on div "Job Summary" at bounding box center [883, 567] width 528 height 49
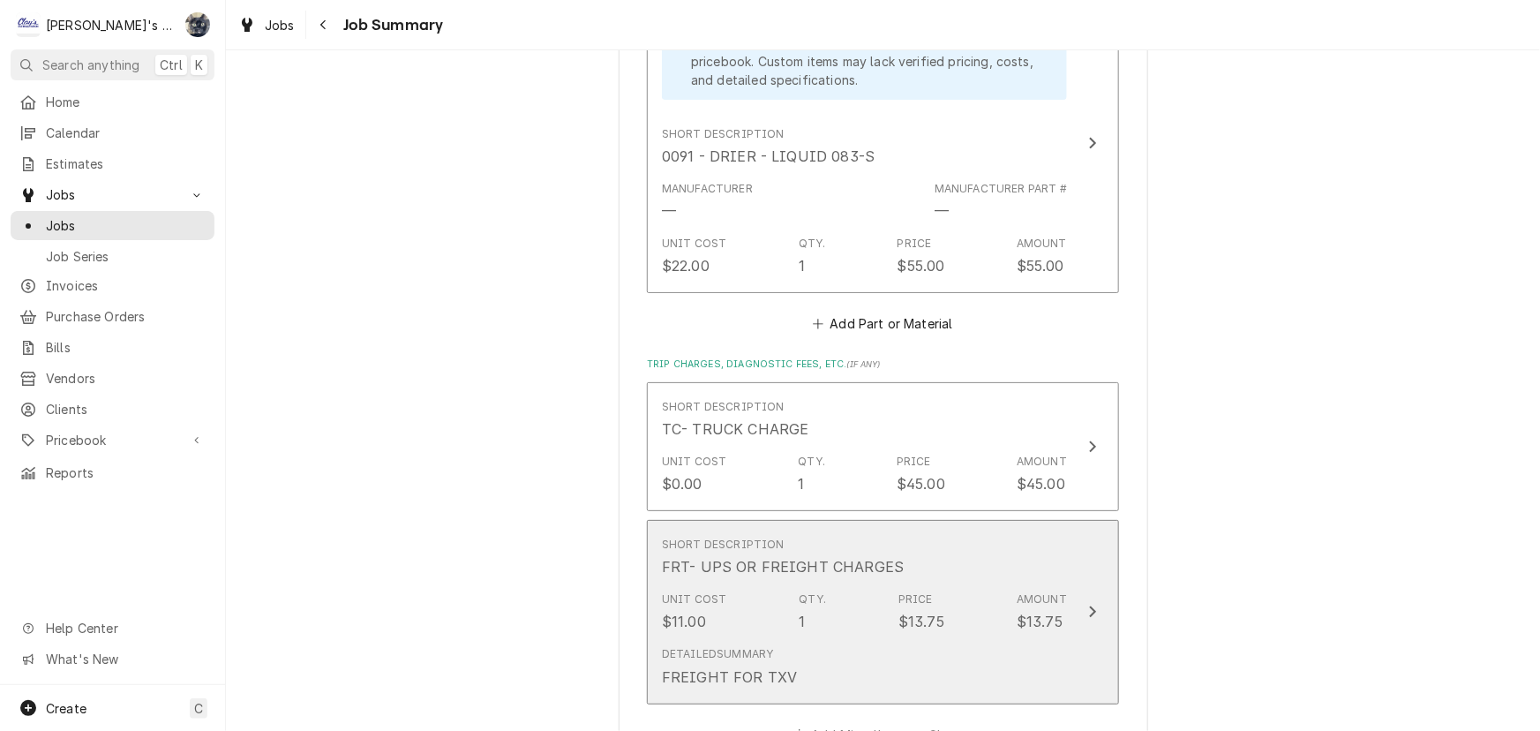
scroll to position [4332, 0]
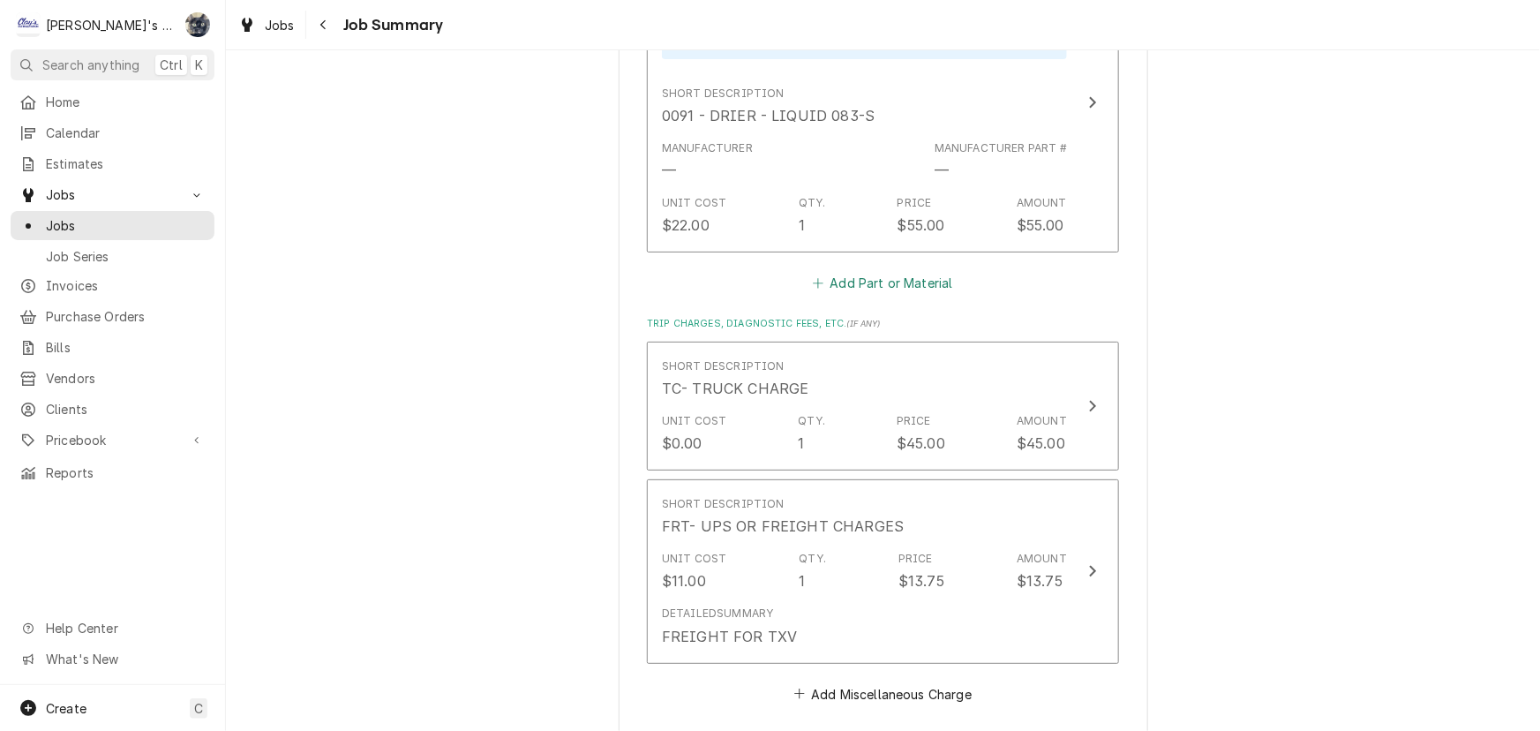
drag, startPoint x: 855, startPoint y: 257, endPoint x: 1219, endPoint y: 280, distance: 365.1
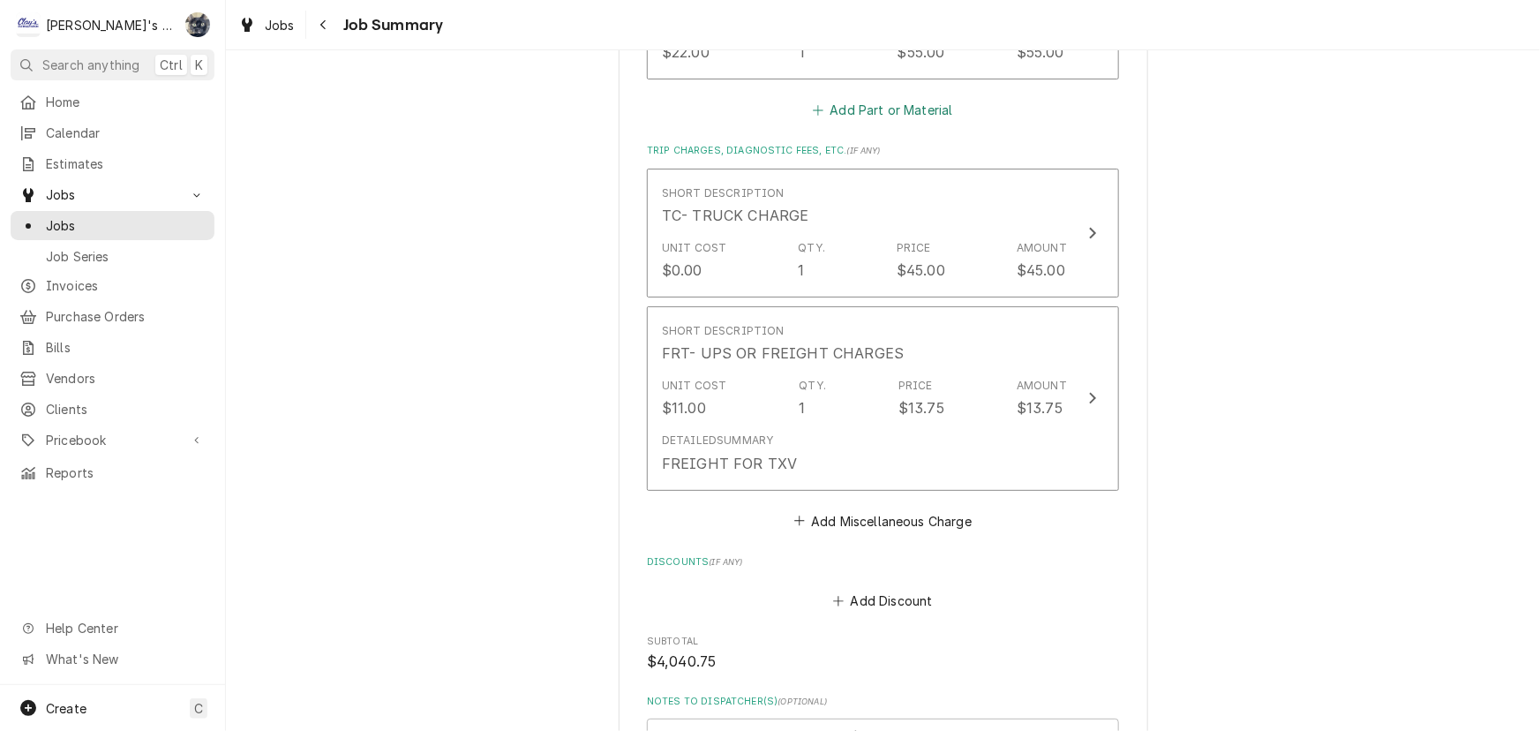
scroll to position [4572, 0]
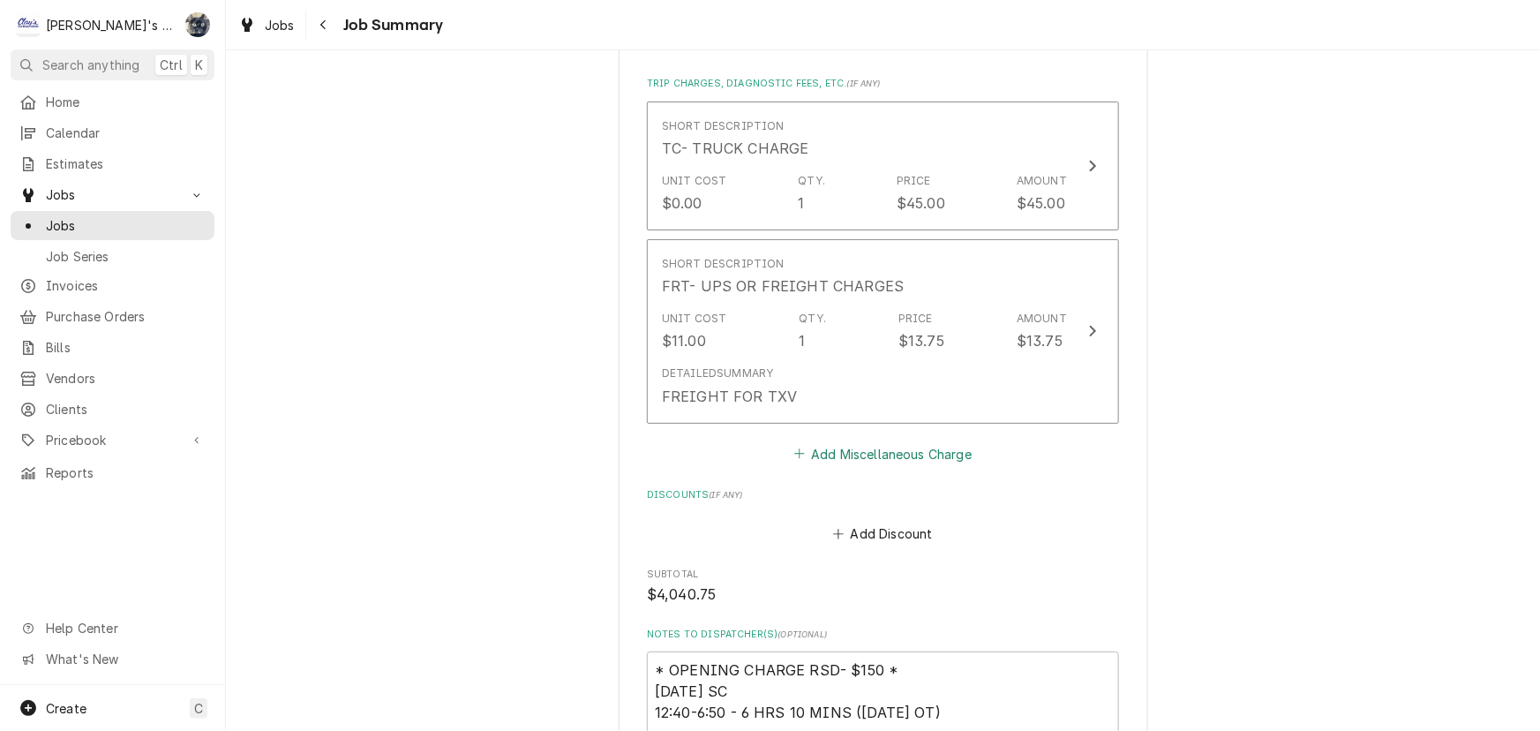
click at [823, 441] on button "Add Miscellaneous Charge" at bounding box center [883, 453] width 184 height 25
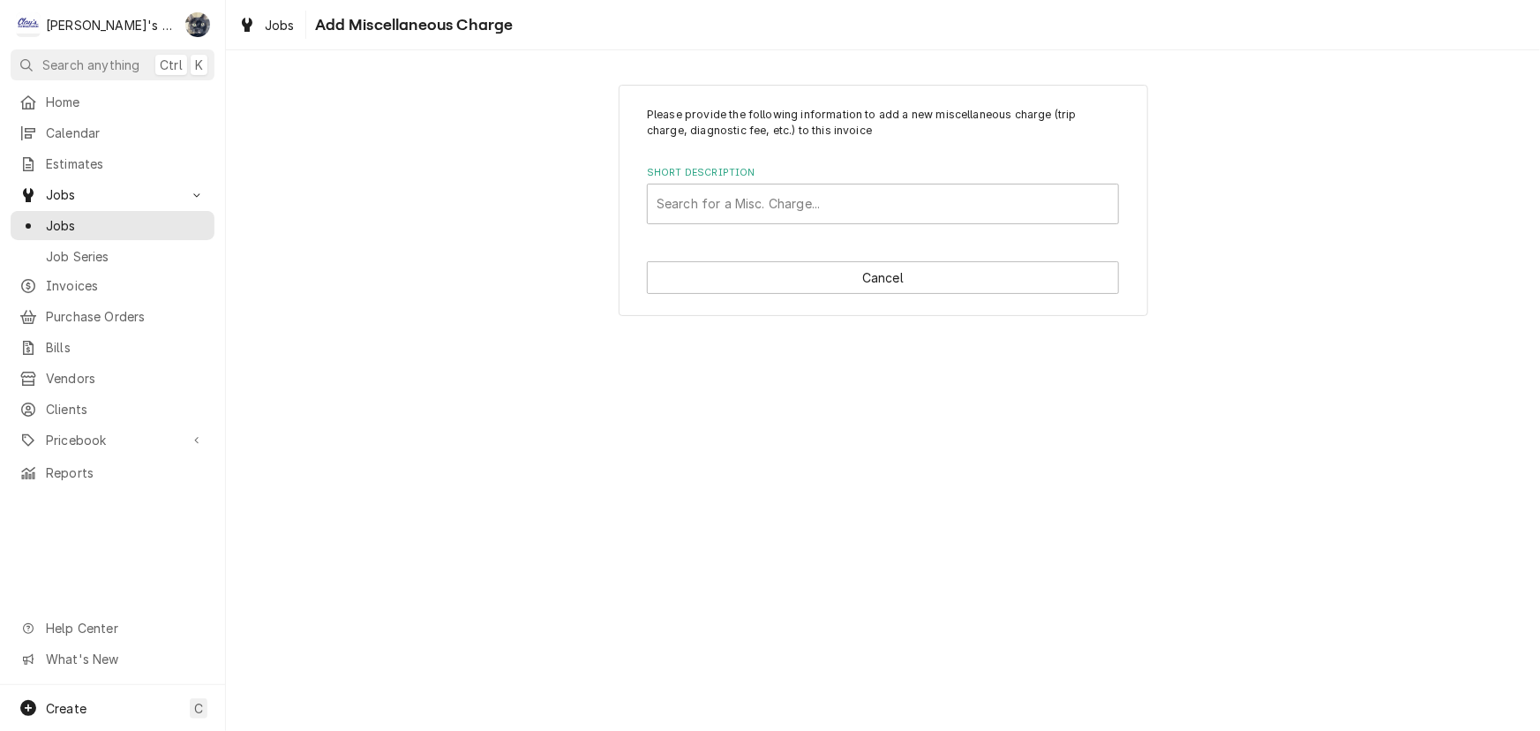
click at [787, 178] on label "Short Description" at bounding box center [883, 173] width 472 height 14
click at [786, 195] on div "Short Description" at bounding box center [882, 204] width 453 height 32
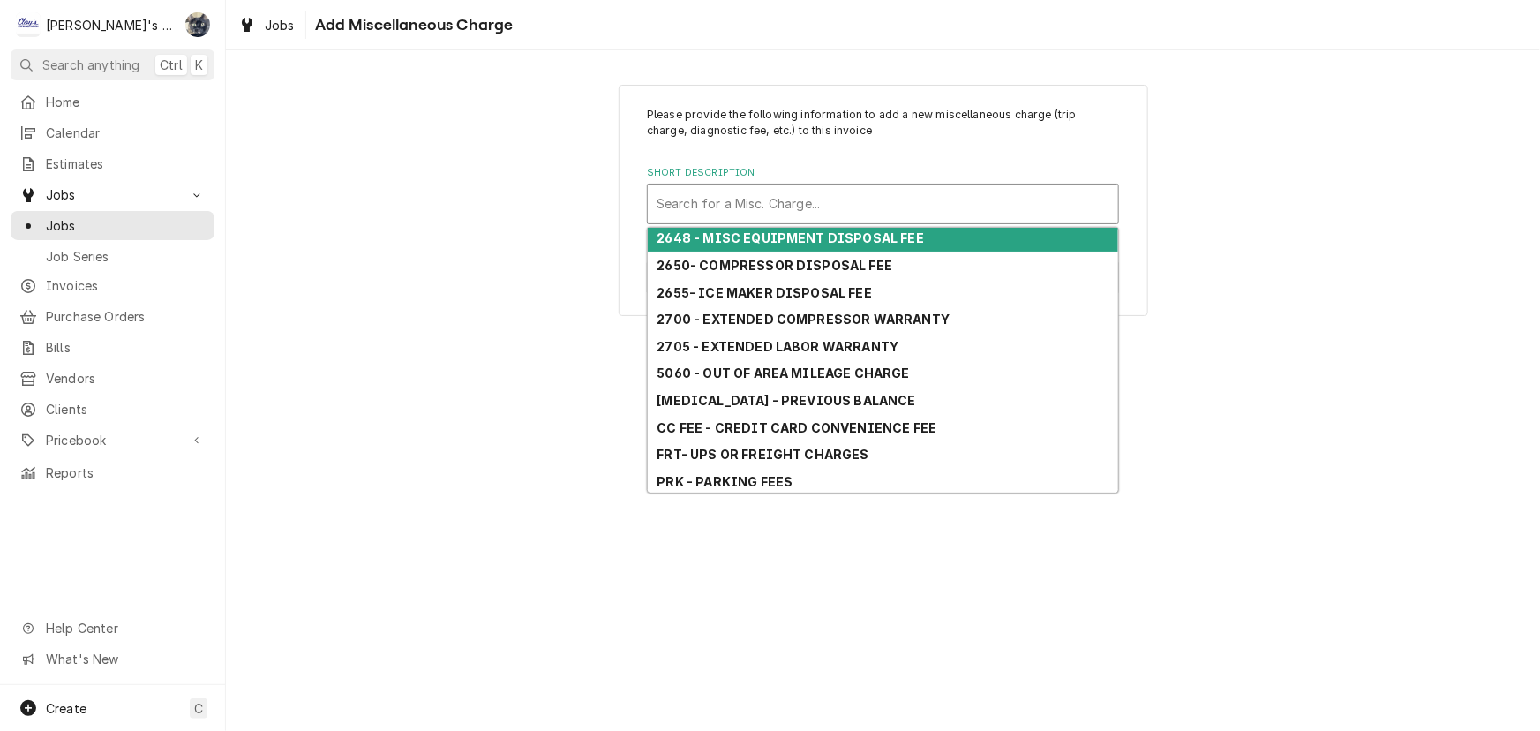
scroll to position [168, 0]
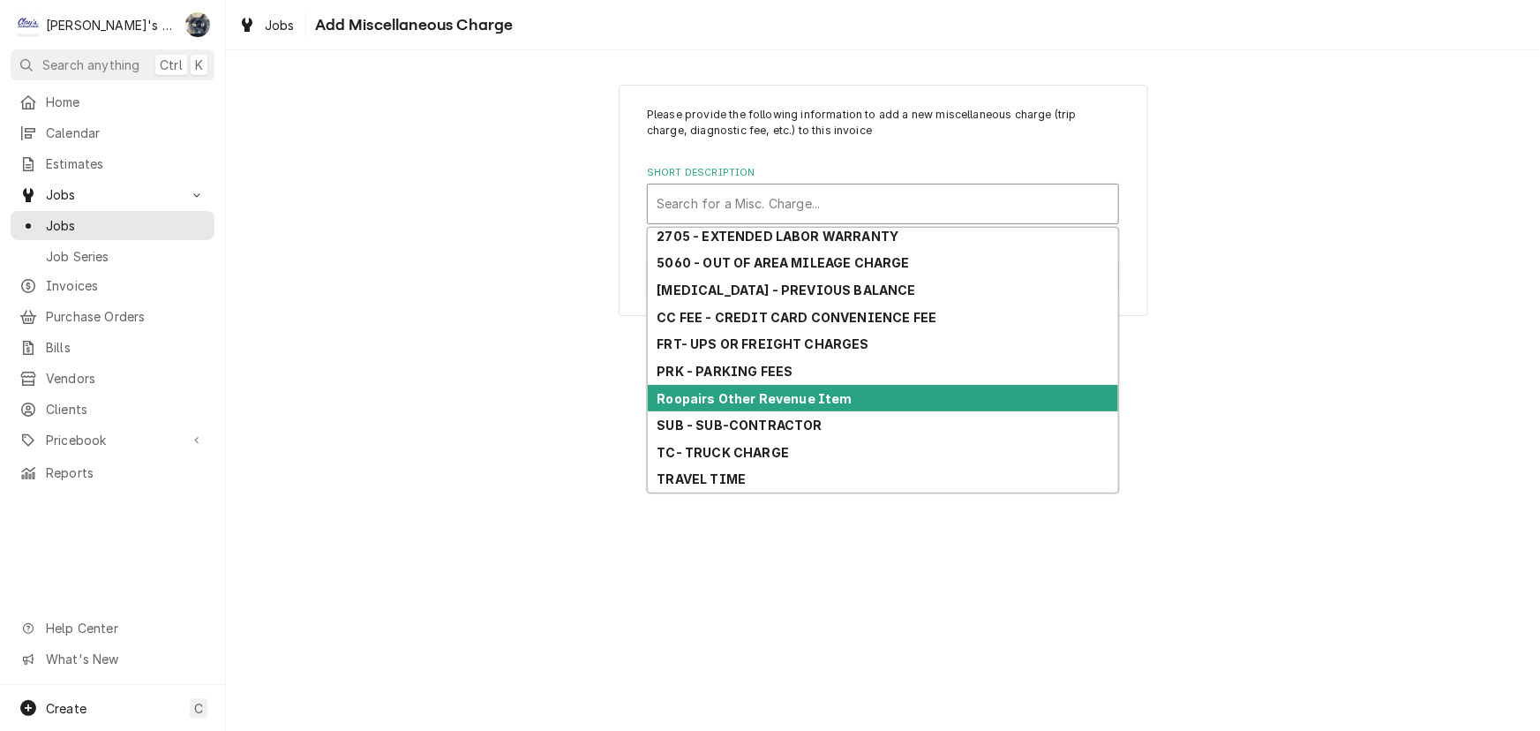
click at [776, 404] on strong "Roopairs Other Revenue Item" at bounding box center [754, 398] width 195 height 15
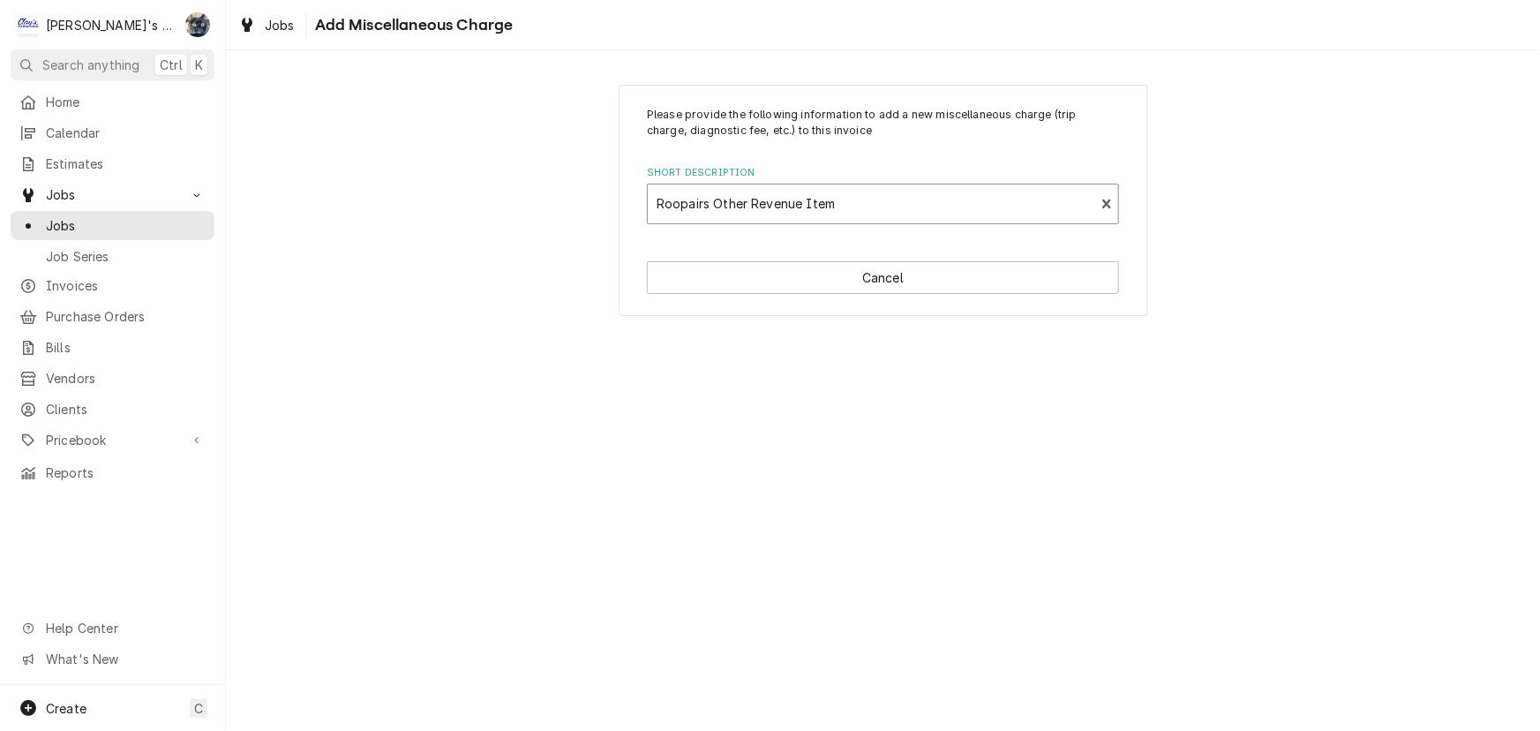
type textarea "x"
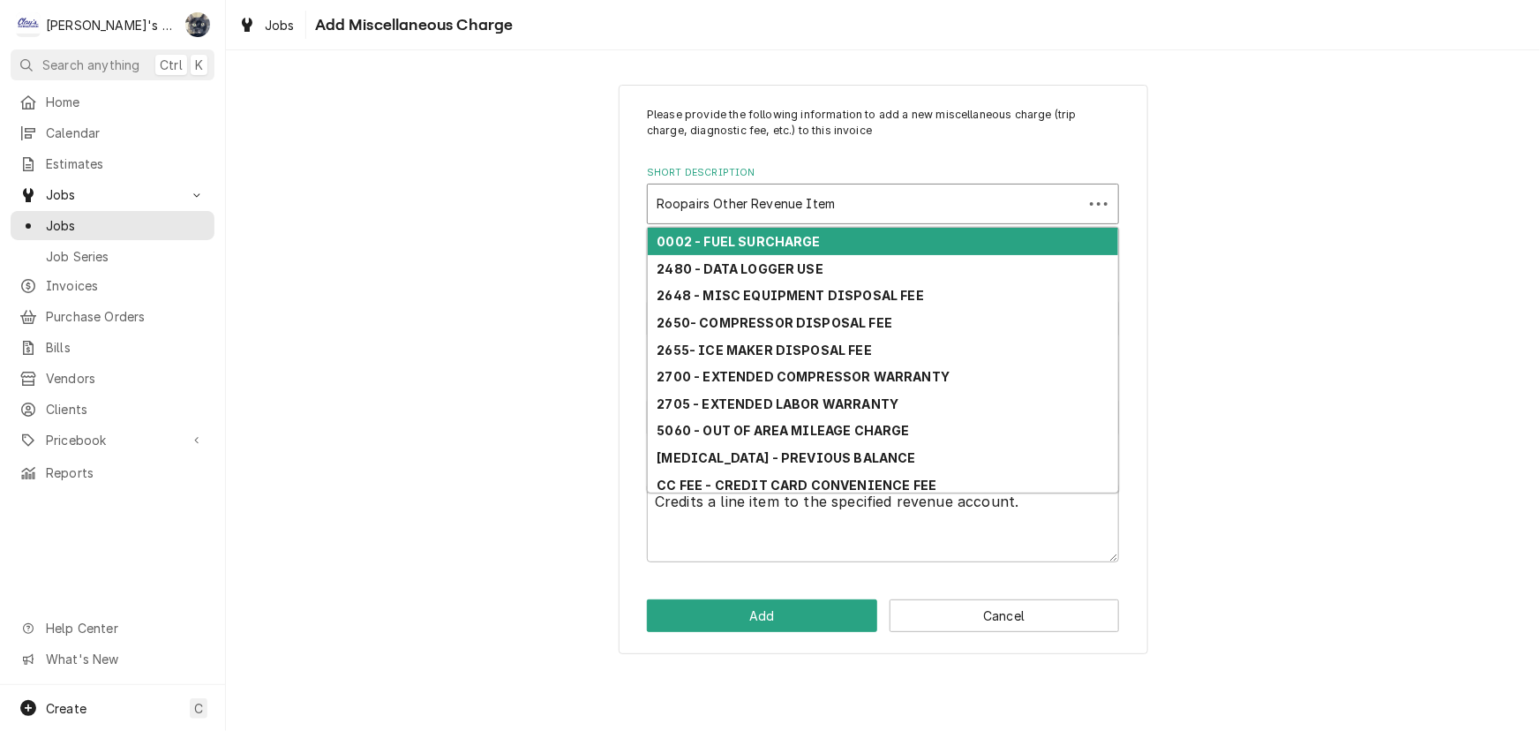
click at [772, 211] on div "Short Description" at bounding box center [864, 204] width 417 height 32
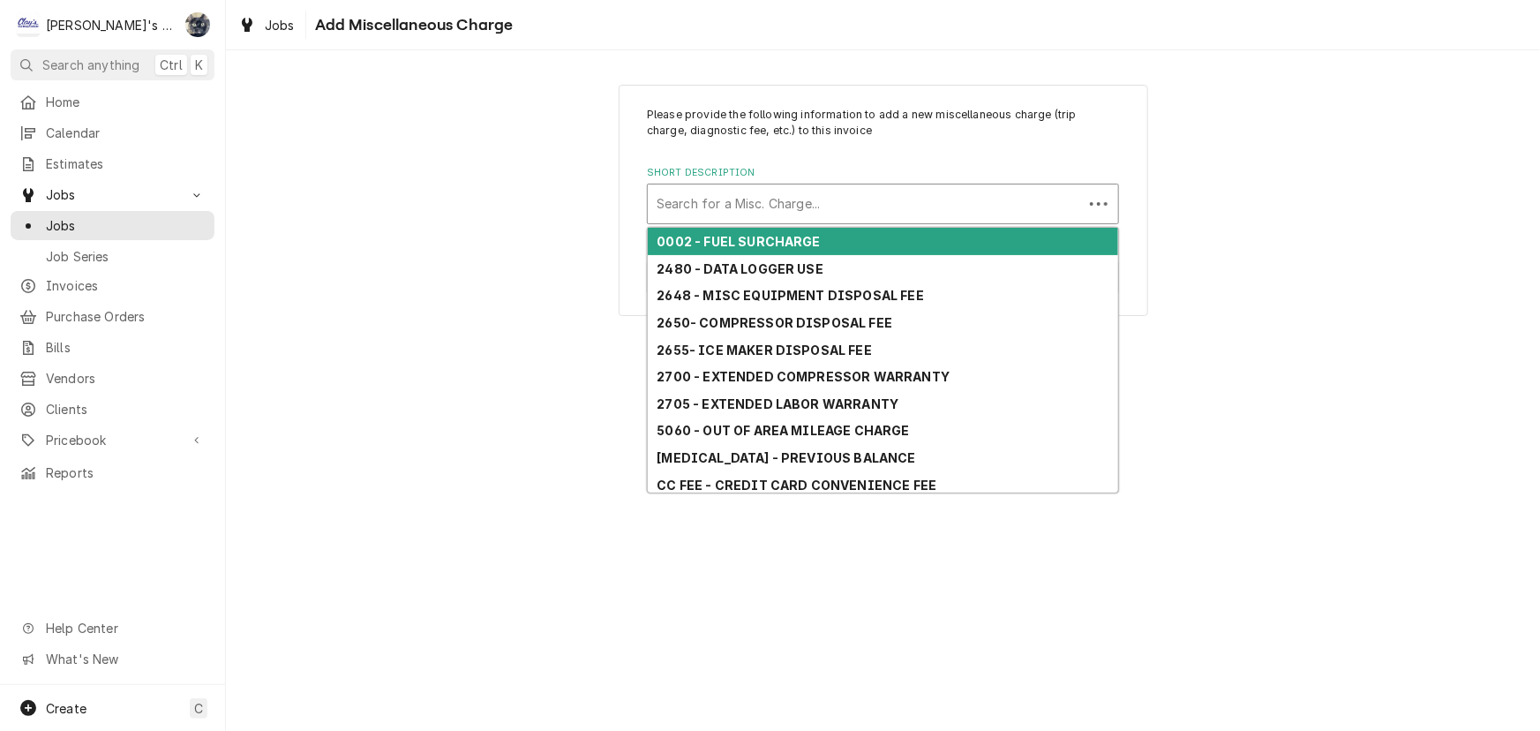
click at [809, 184] on div "Search for a Misc. Charge..." at bounding box center [865, 203] width 435 height 39
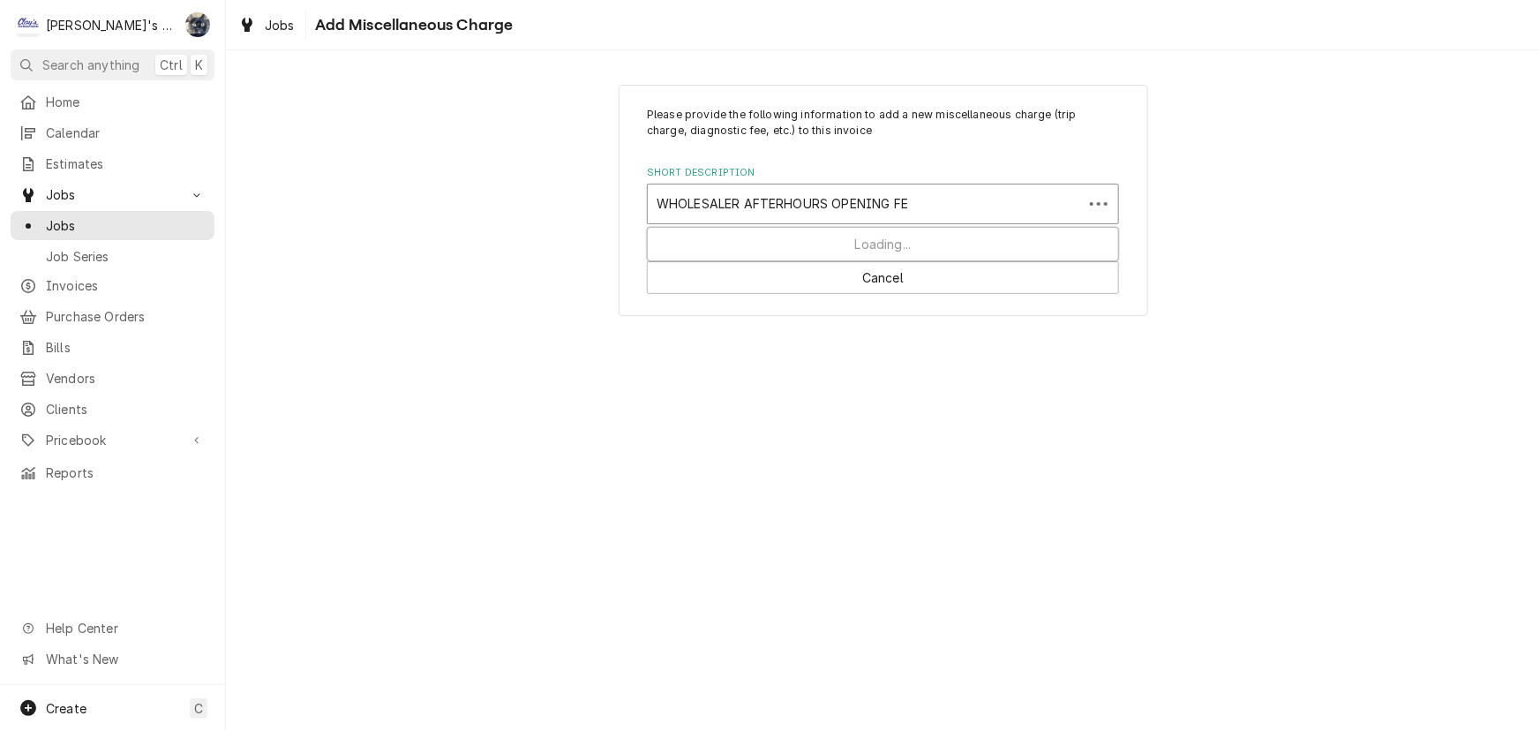
type input "WHOLESALER AFTERHOURS OPENING FEE"
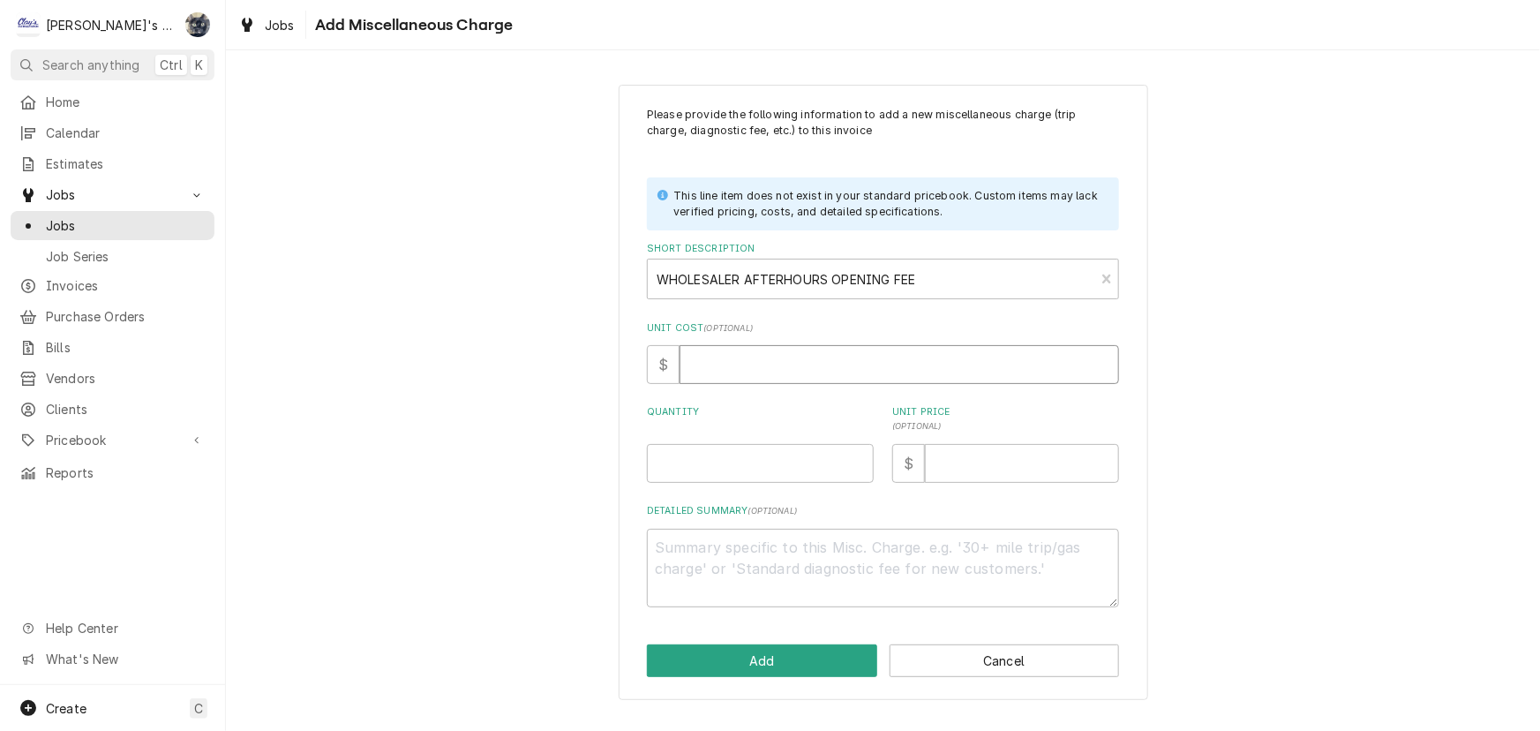
click at [820, 371] on input "Unit Cost ( optional )" at bounding box center [898, 364] width 439 height 39
type textarea "x"
type input "1"
type textarea "x"
type input "15"
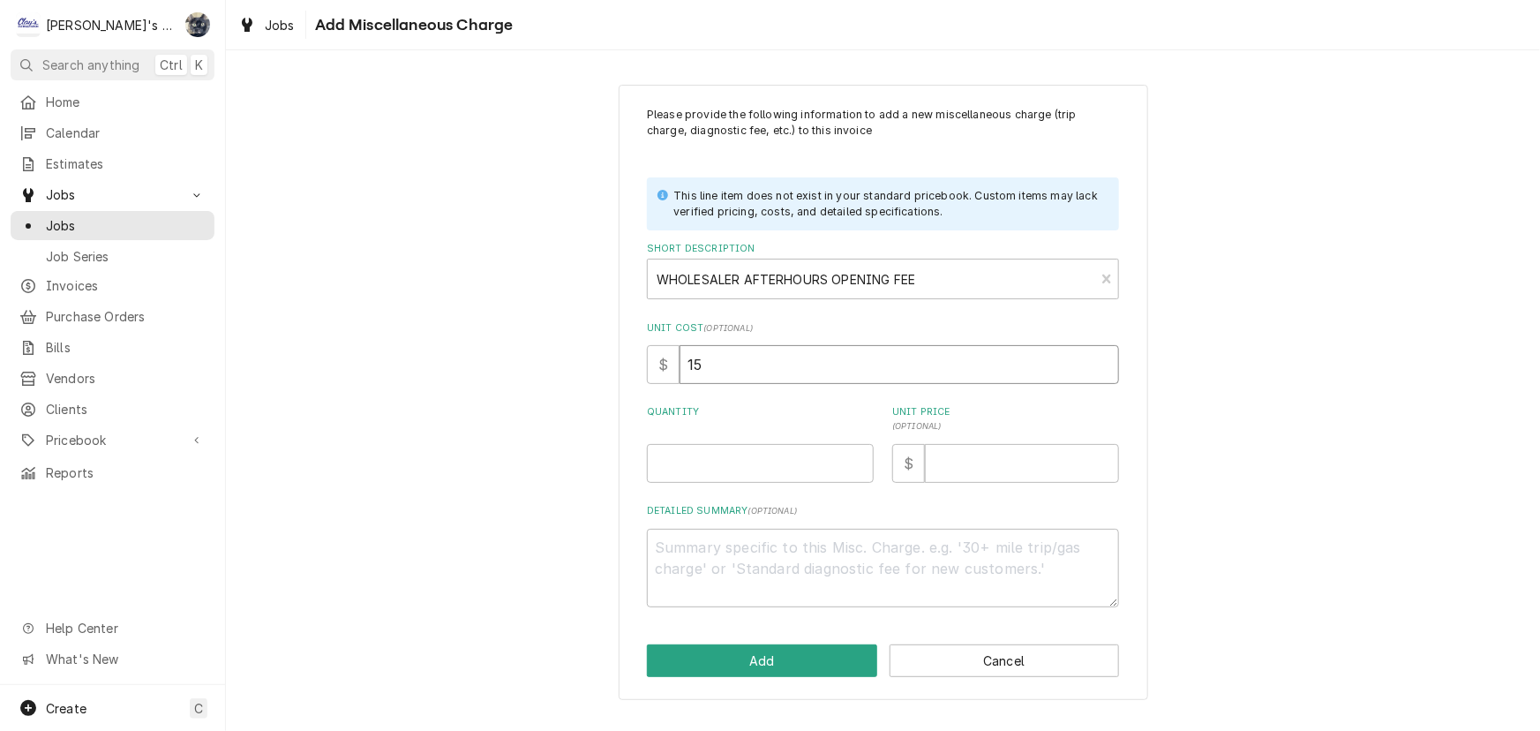
type textarea "x"
type input "150"
type textarea "x"
type input "1"
type textarea "x"
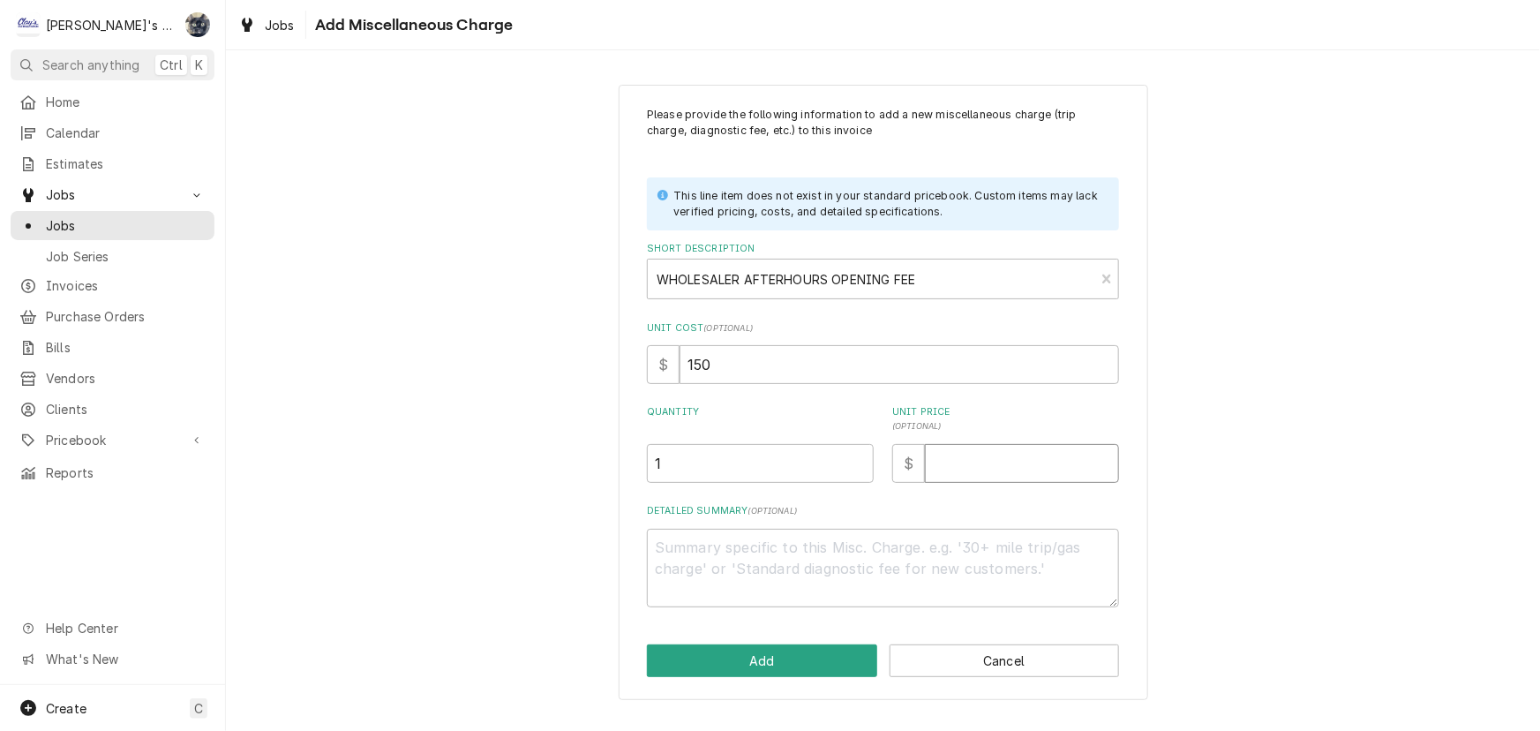
type input "1"
type textarea "x"
type input "15"
type textarea "x"
type input "150"
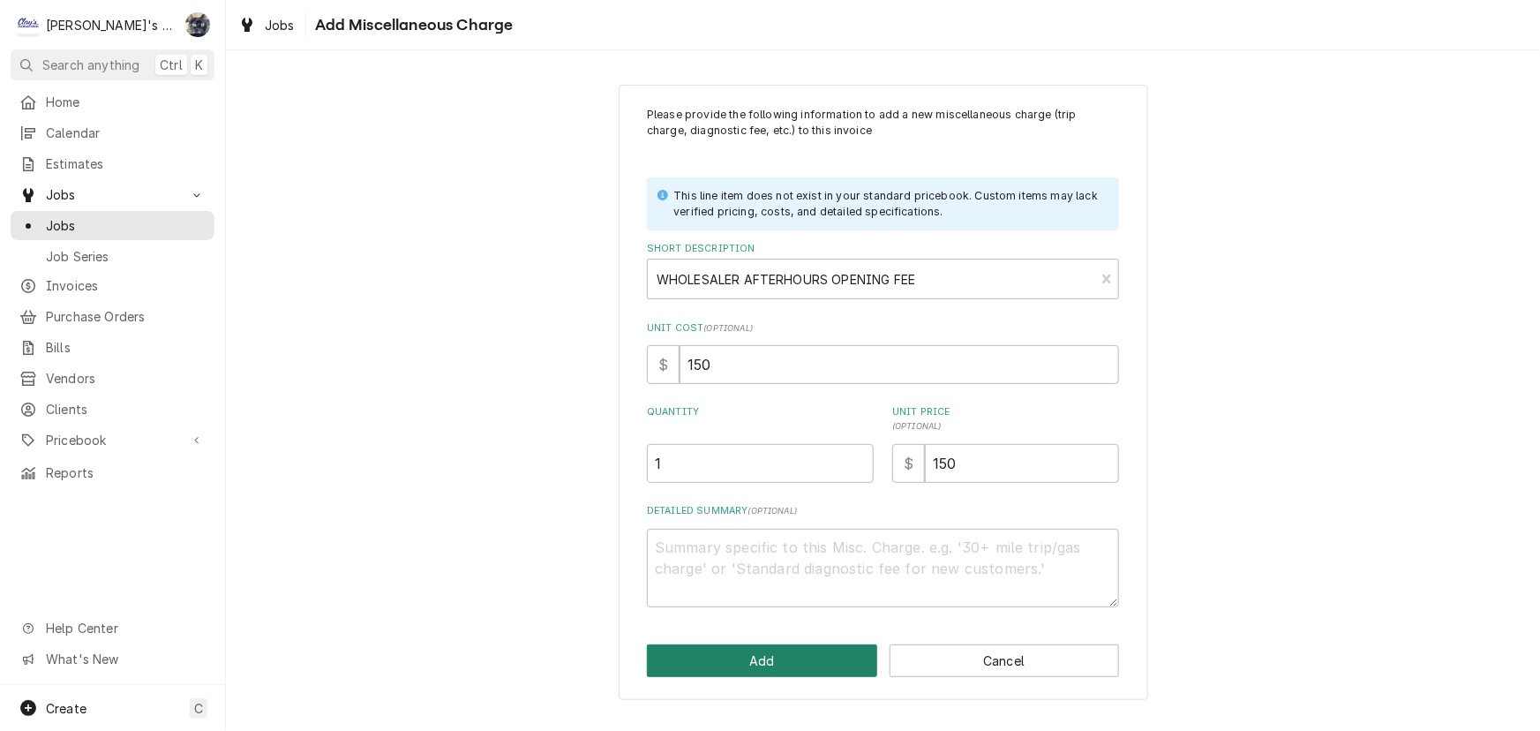
click at [778, 652] on button "Add" at bounding box center [762, 660] width 230 height 33
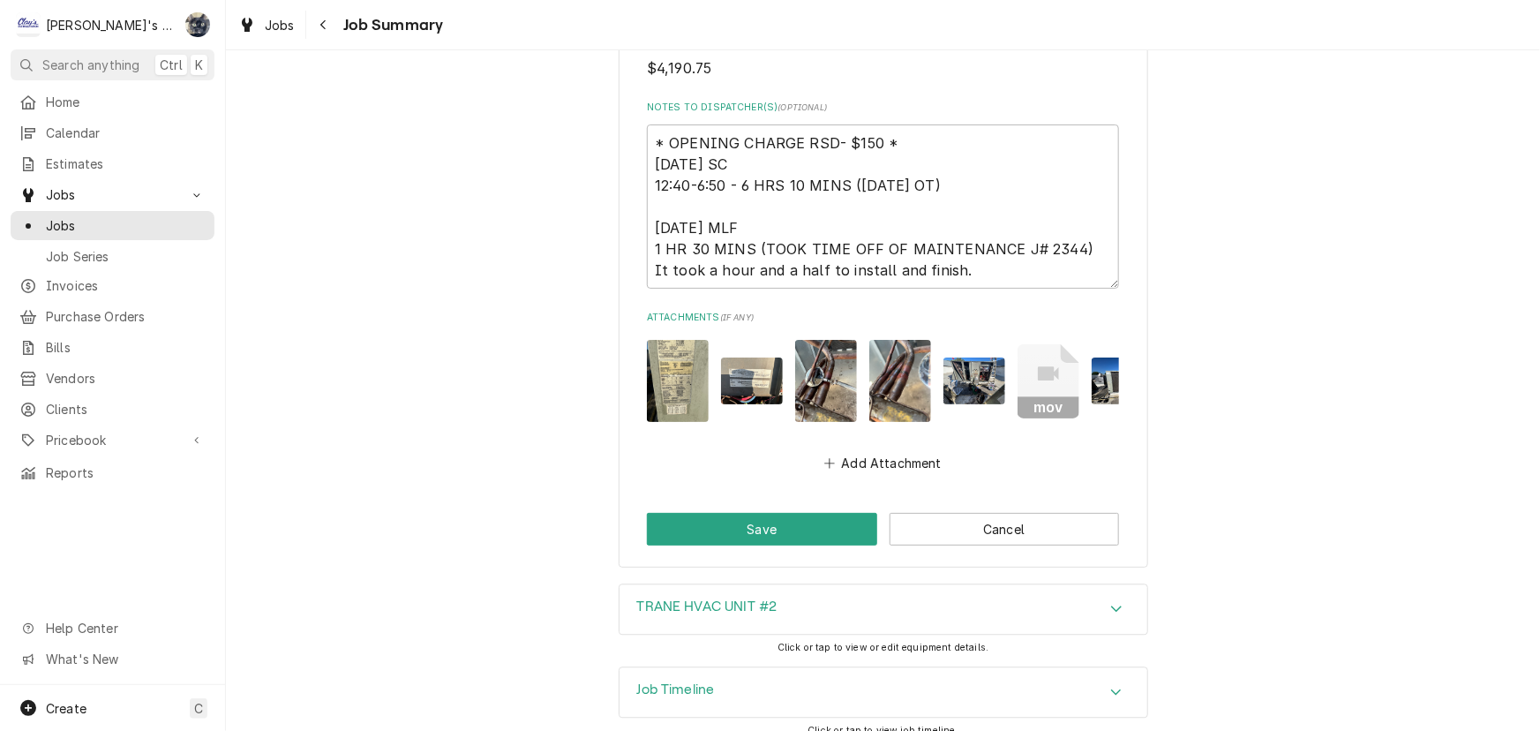
scroll to position [5356, 0]
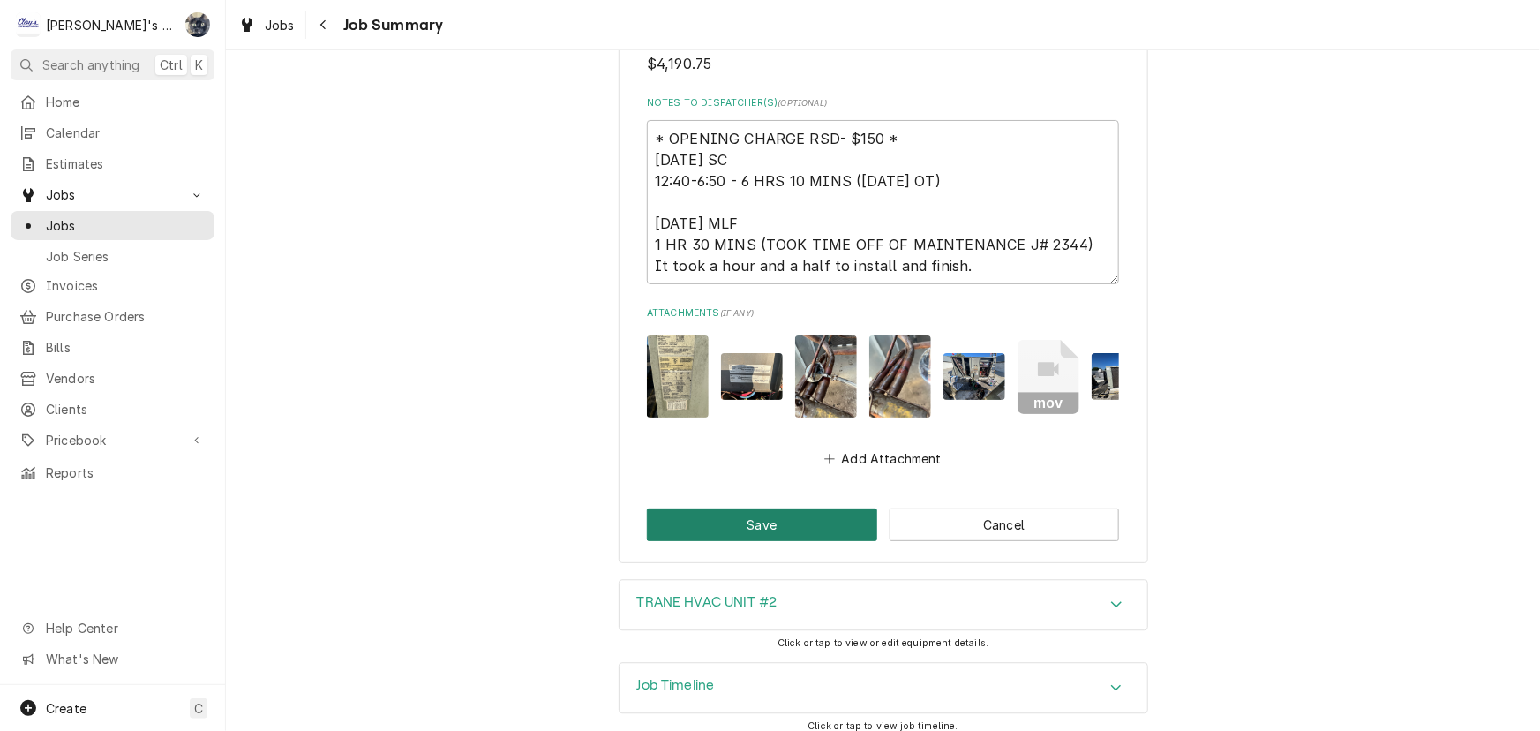
click at [805, 516] on button "Save" at bounding box center [762, 524] width 230 height 33
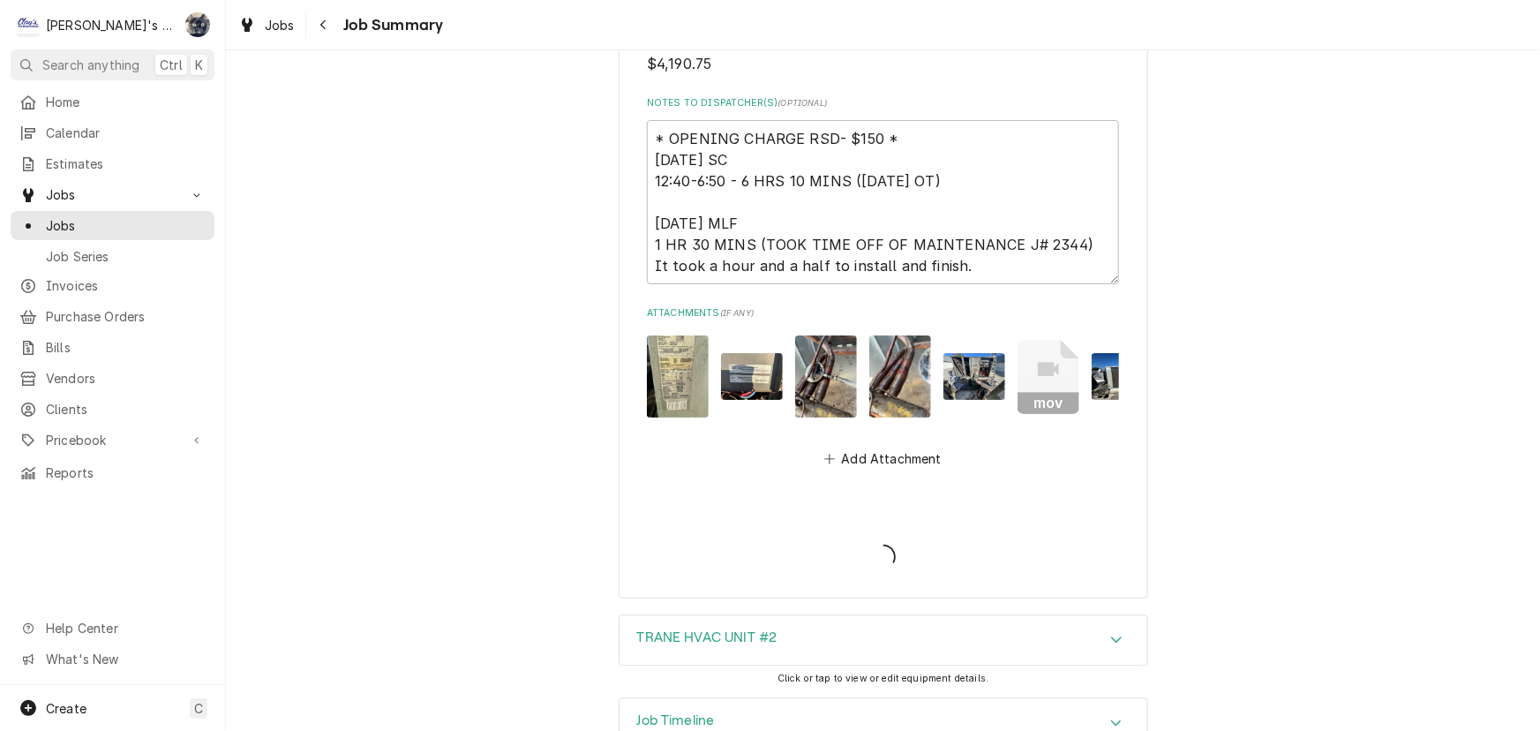
type textarea "x"
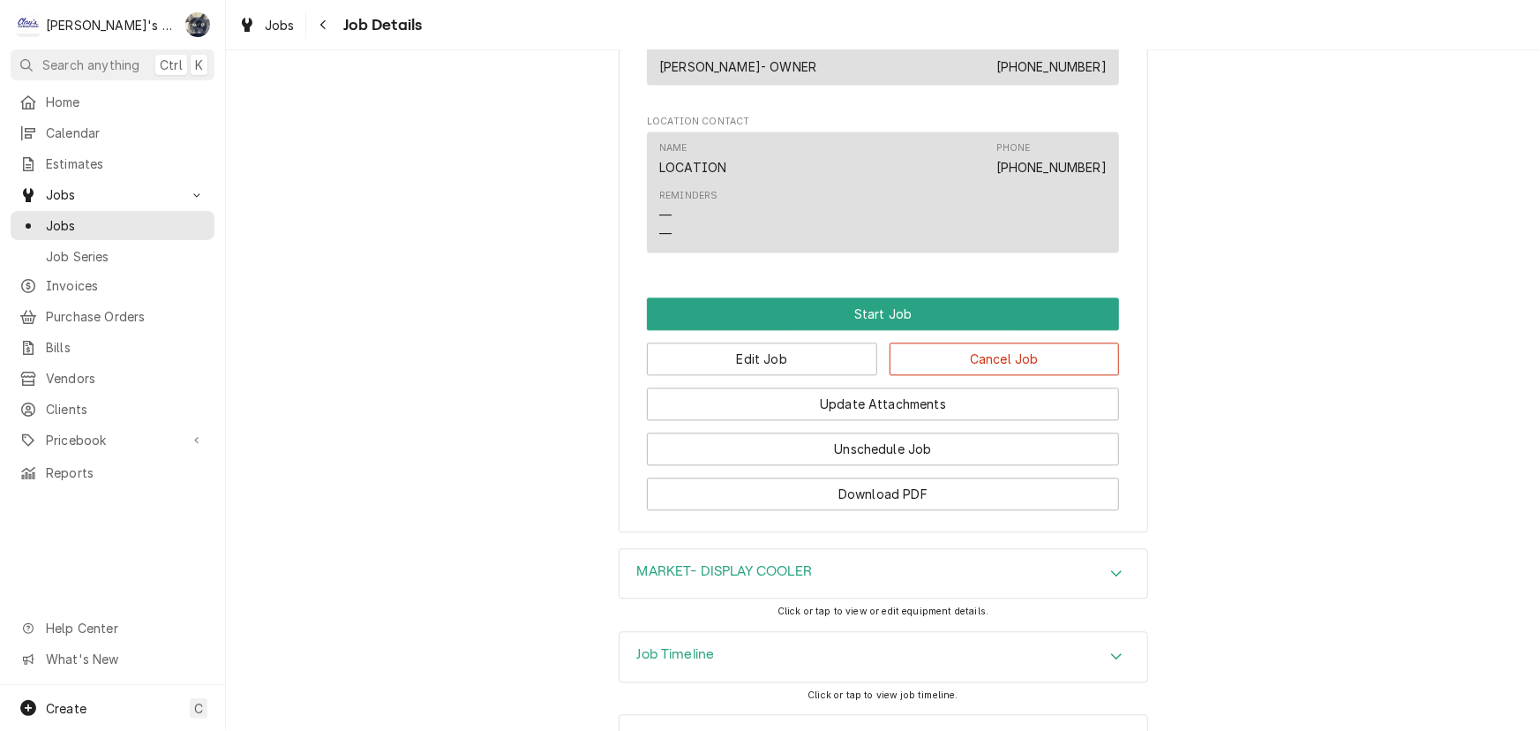
scroll to position [1847, 0]
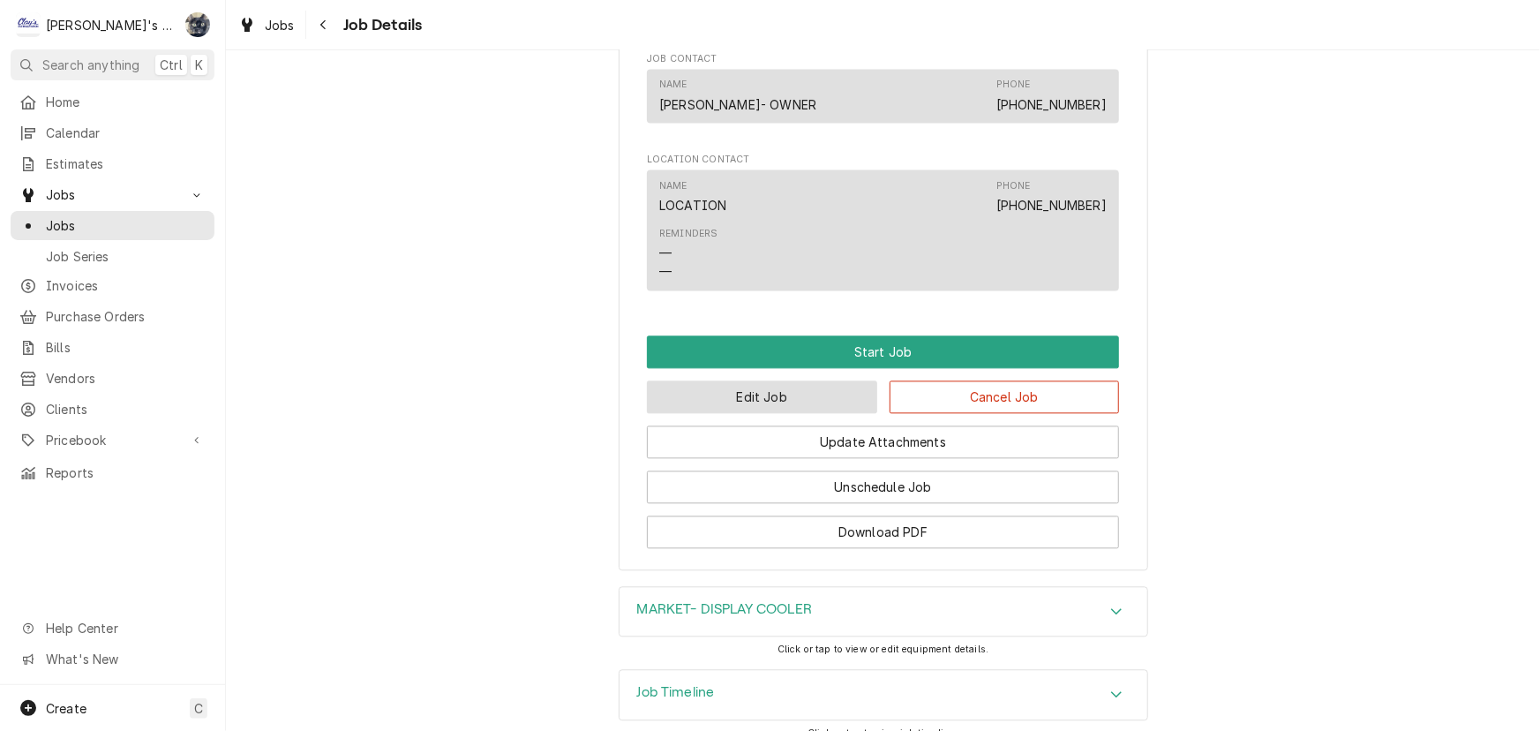
click at [815, 380] on button "Edit Job" at bounding box center [762, 396] width 230 height 33
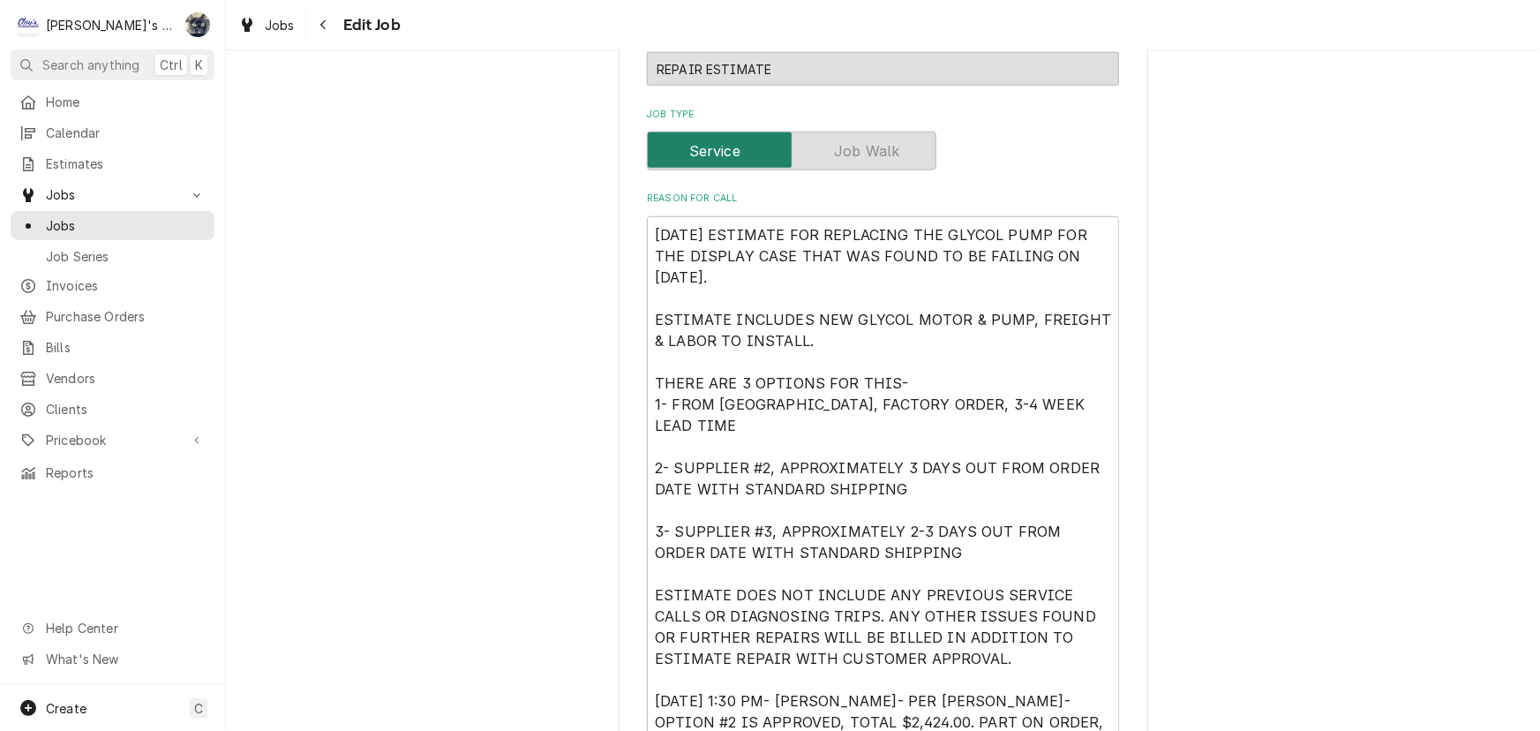
type textarea "x"
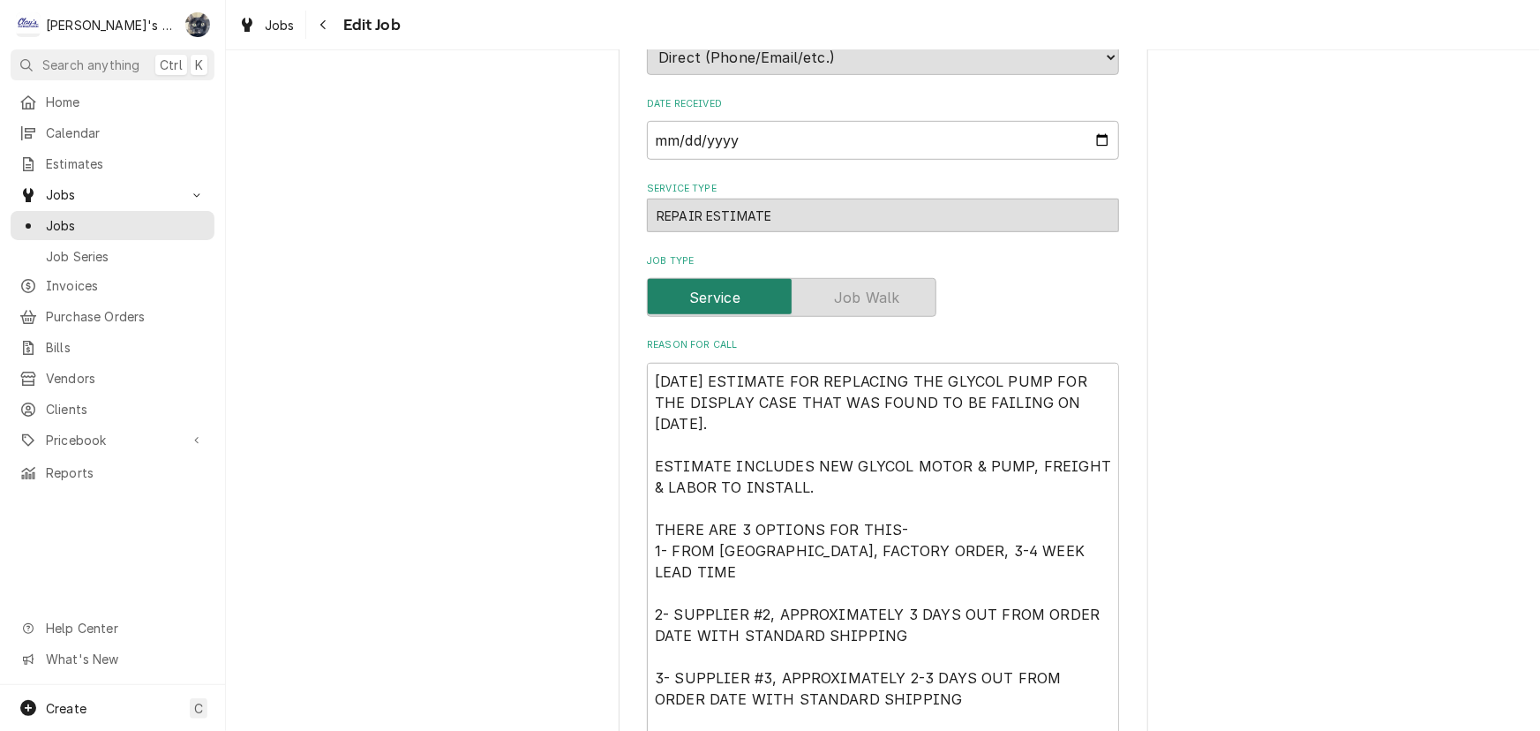
scroll to position [487, 0]
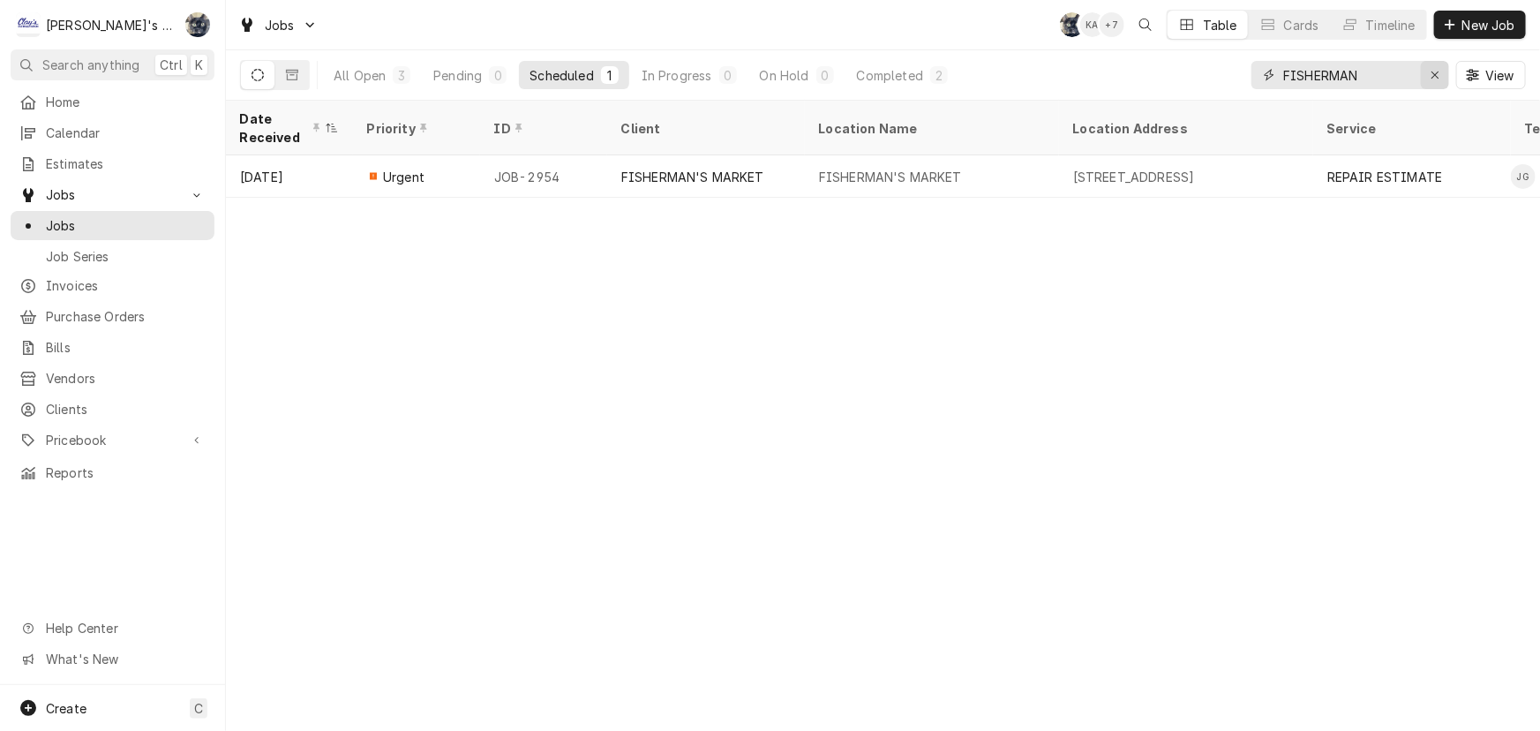
click at [1430, 77] on icon "Erase input" at bounding box center [1435, 75] width 10 height 12
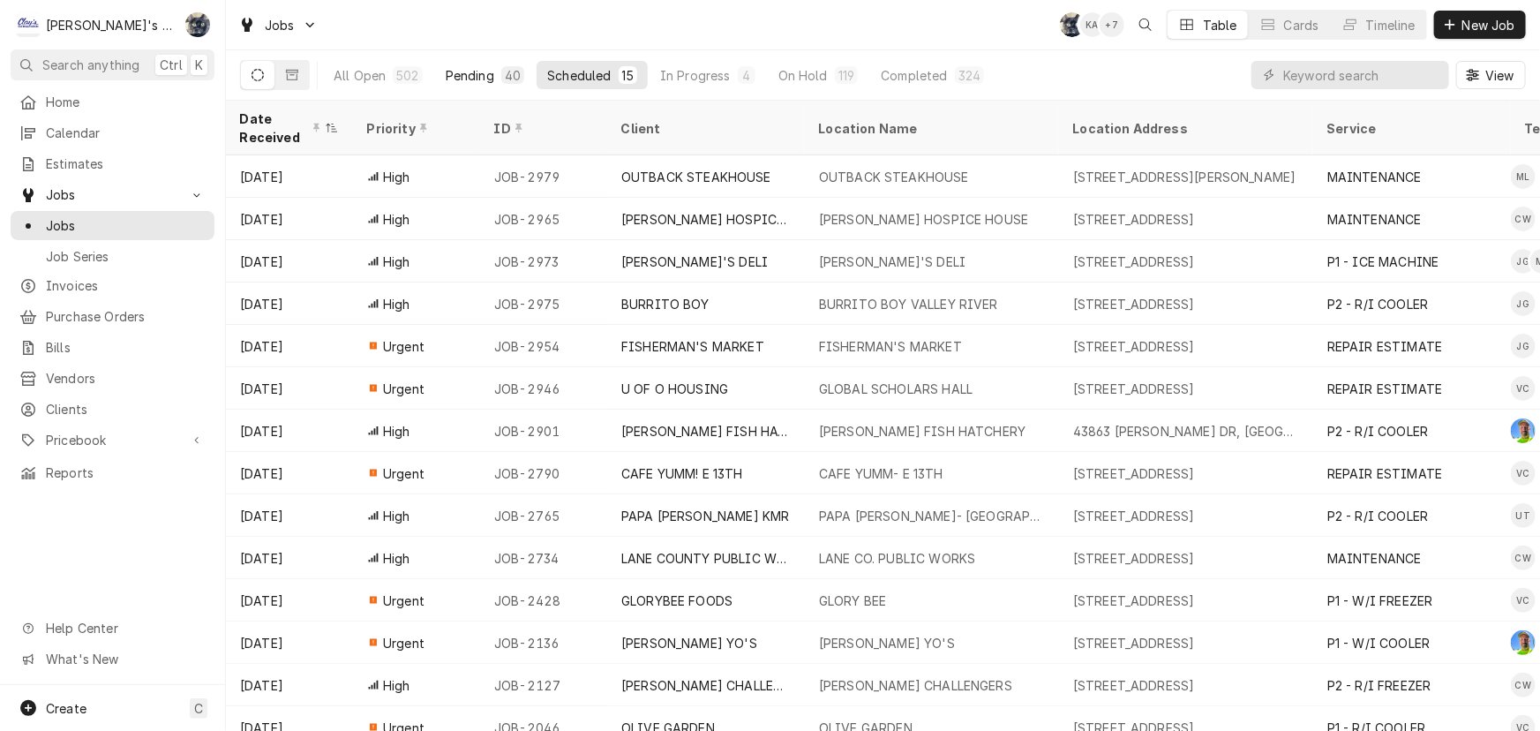
click at [505, 69] on div "40" at bounding box center [513, 75] width 16 height 19
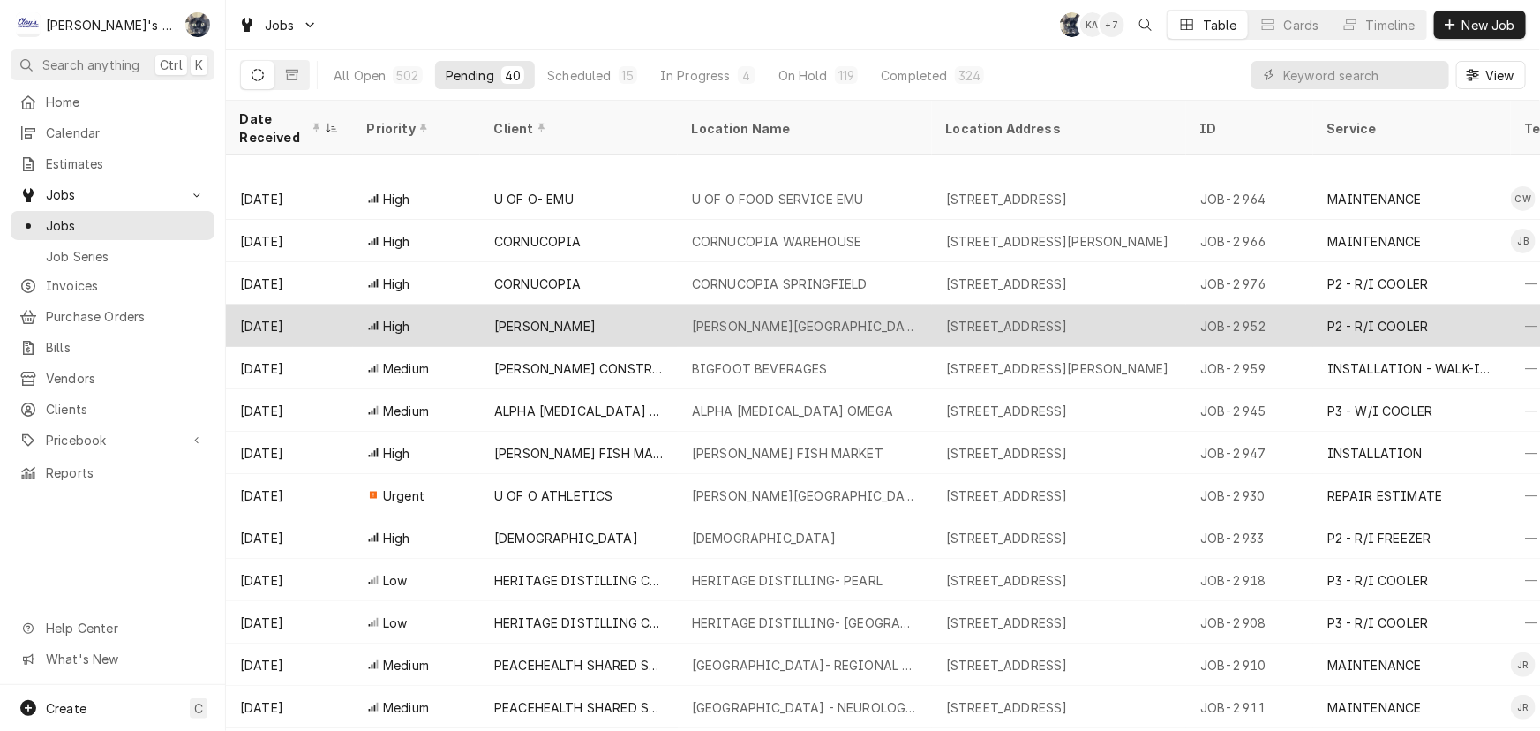
scroll to position [274, 0]
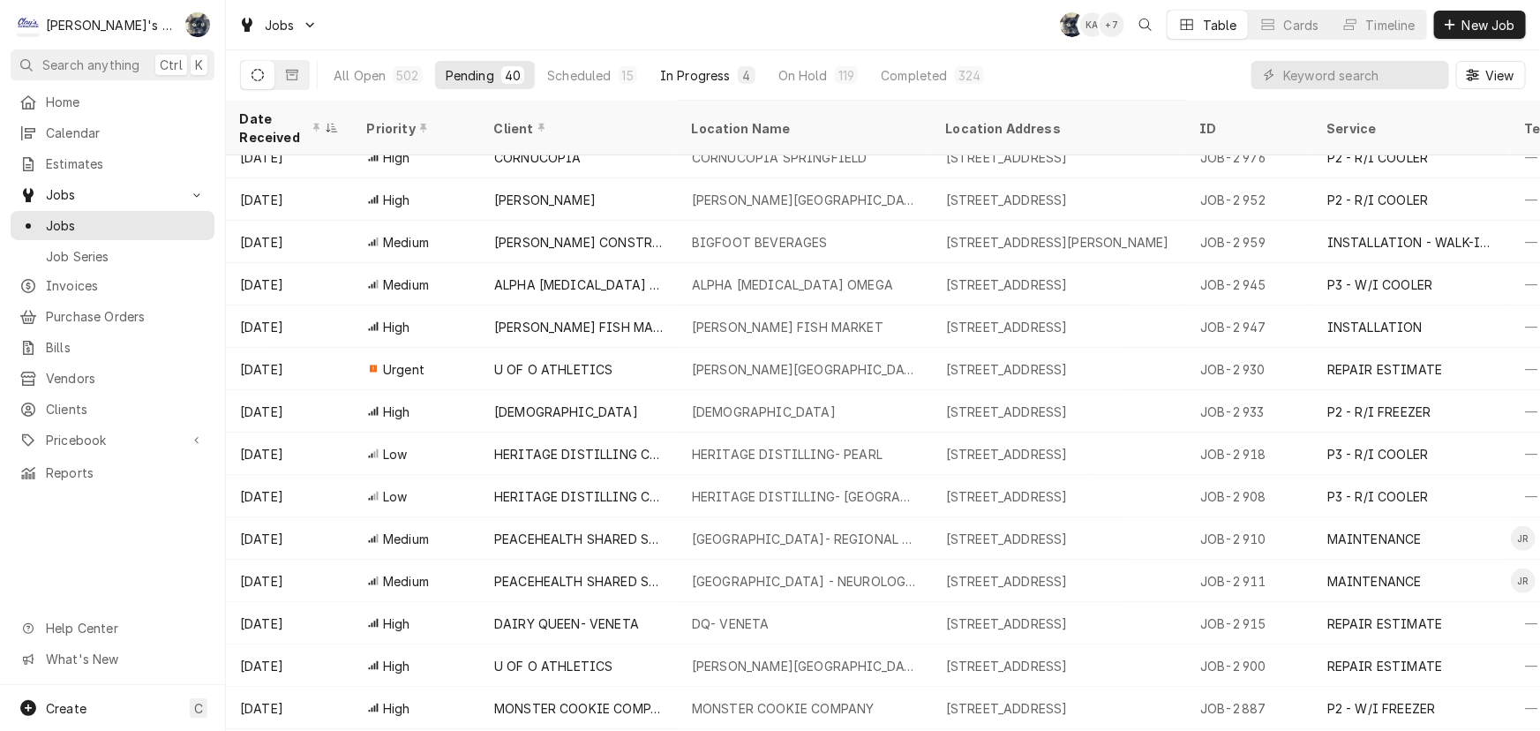
click at [717, 64] on button "In Progress 4" at bounding box center [707, 75] width 116 height 28
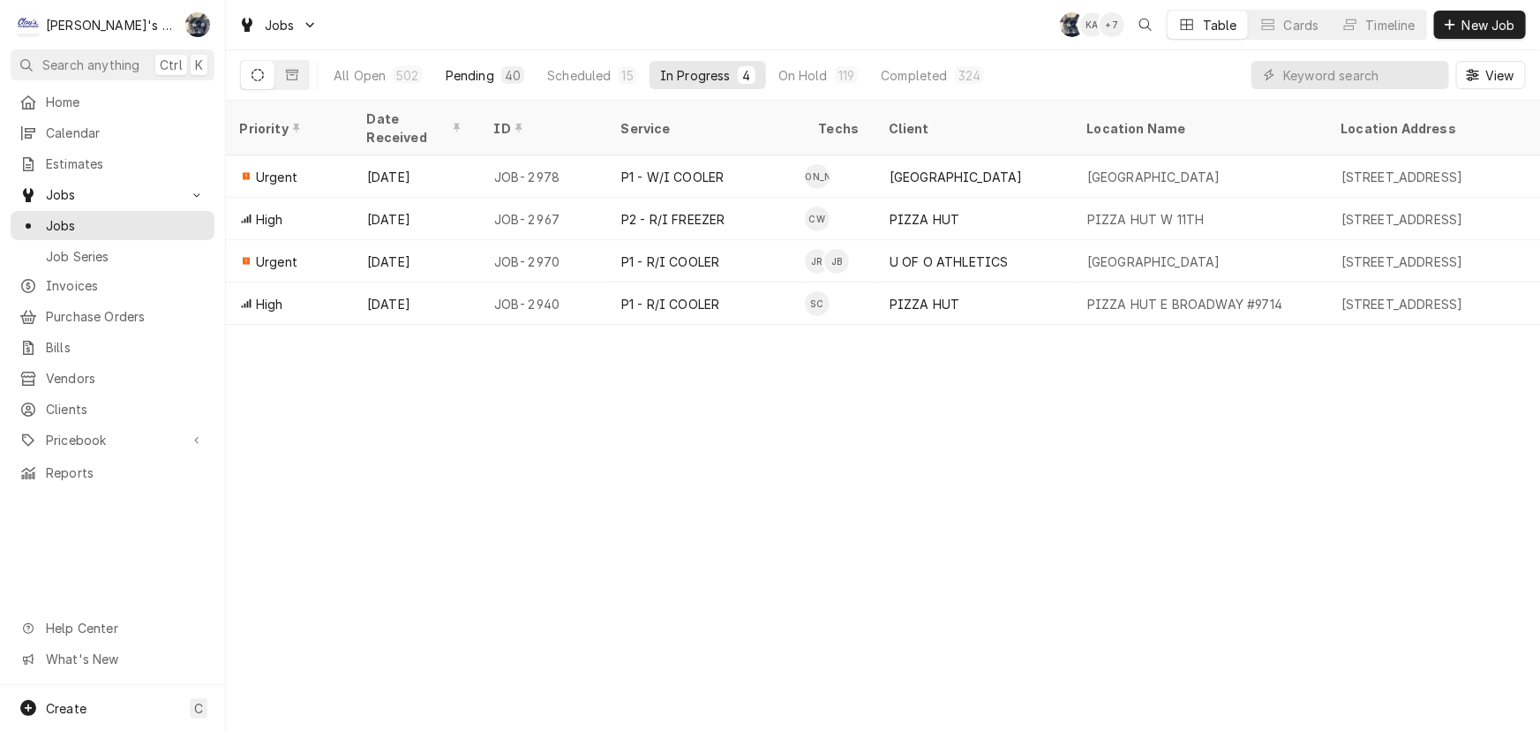
click at [484, 79] on div "Pending" at bounding box center [470, 75] width 49 height 19
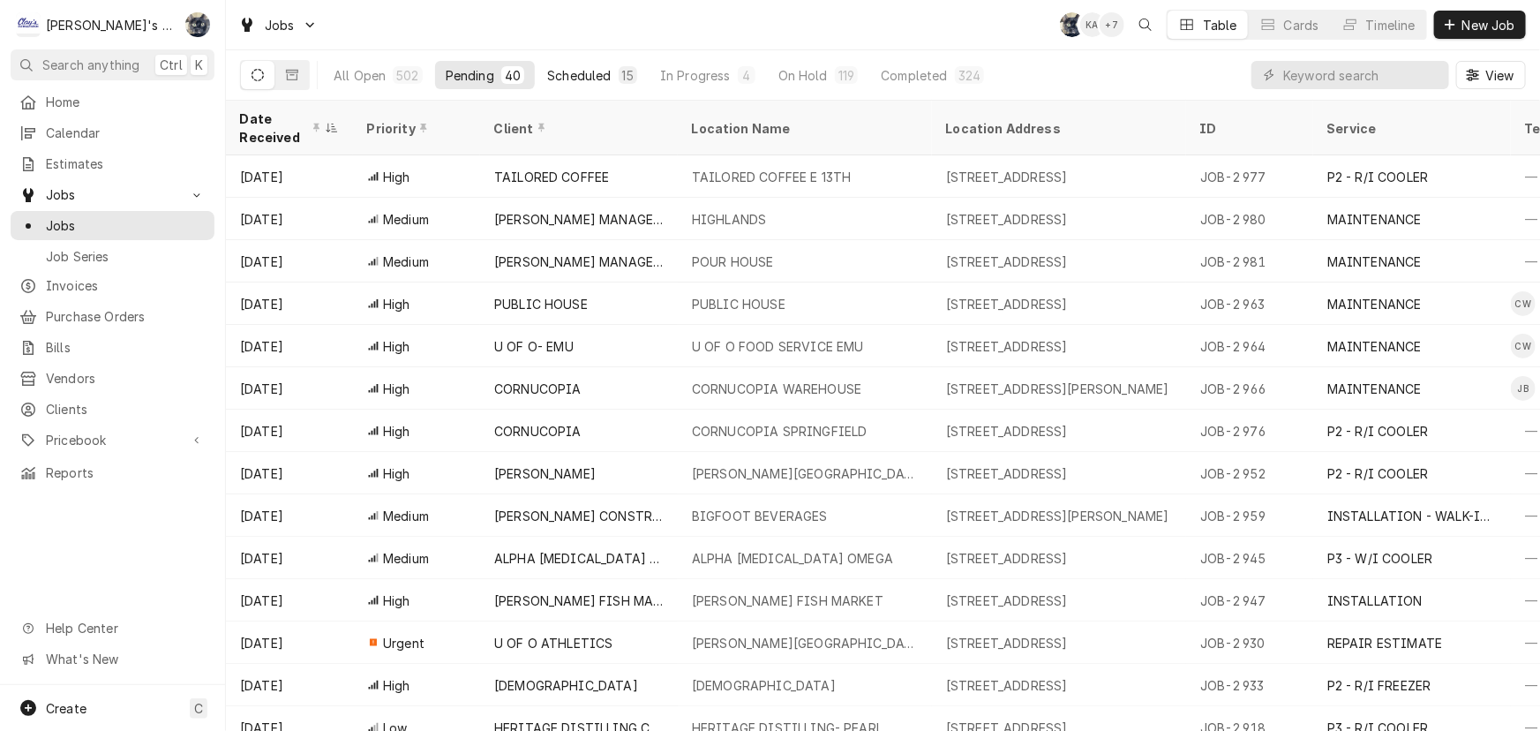
click at [570, 64] on button "Scheduled 15" at bounding box center [591, 75] width 111 height 28
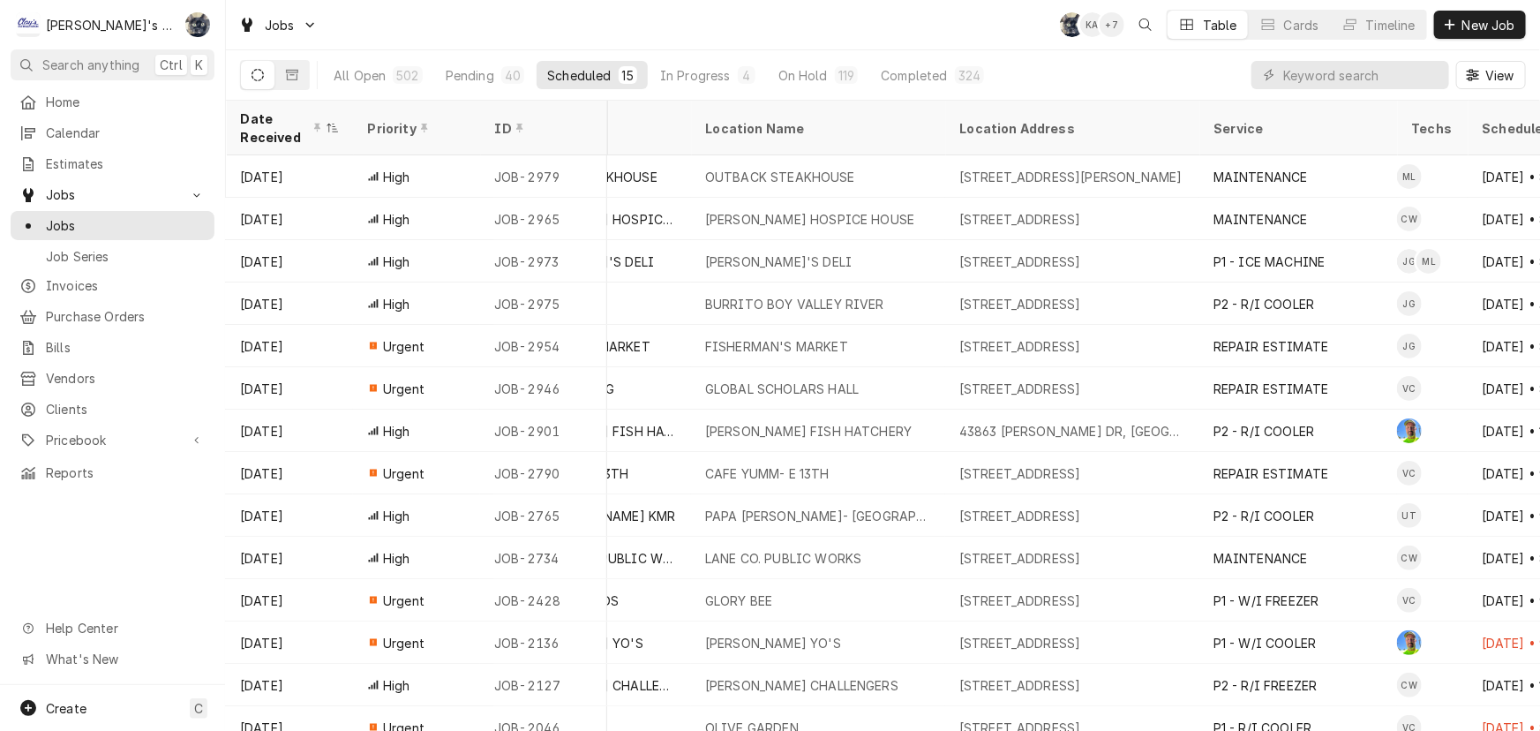
scroll to position [0, 0]
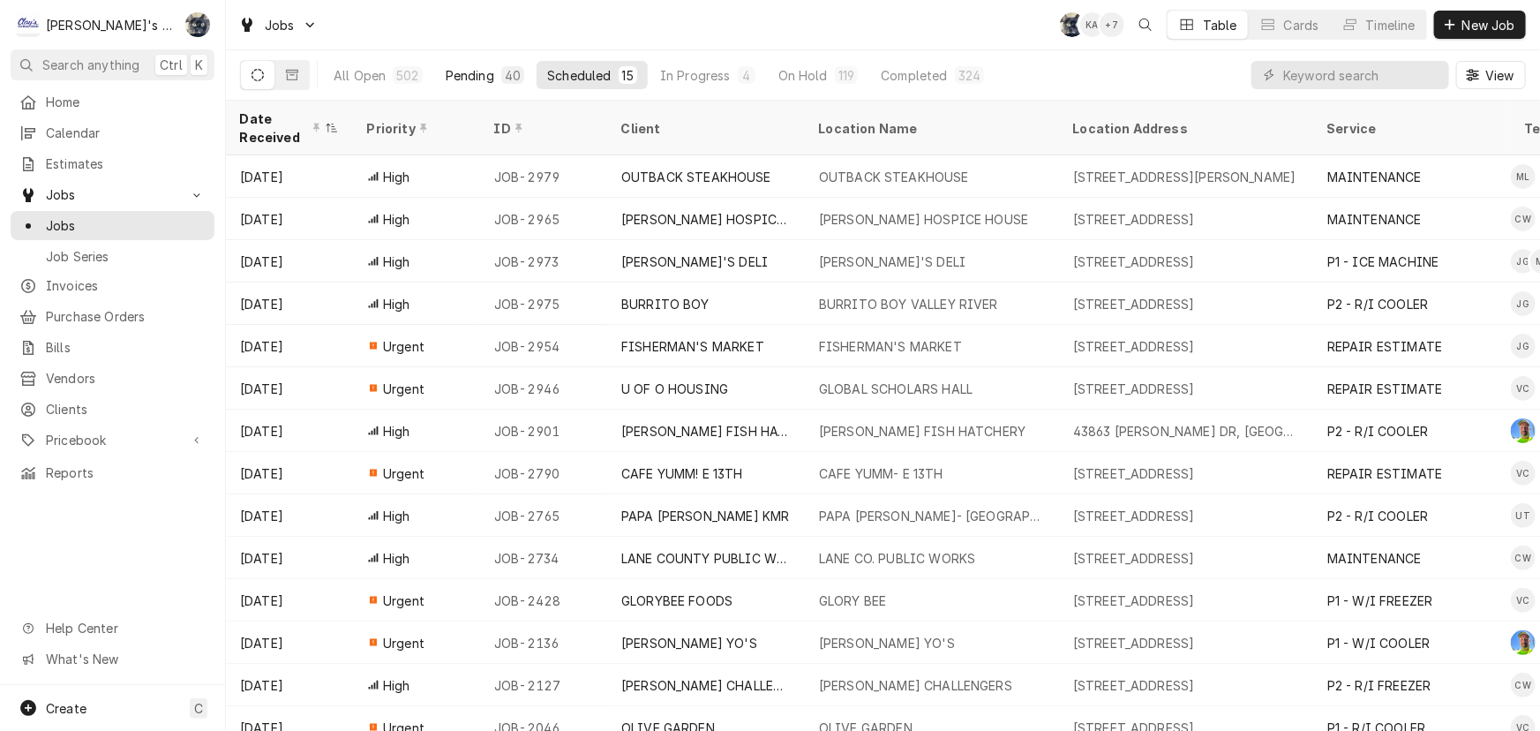
click at [449, 72] on div "Pending" at bounding box center [470, 75] width 49 height 19
